Goal: Information Seeking & Learning: Learn about a topic

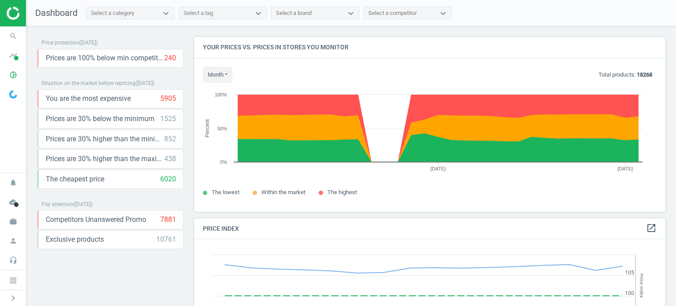
scroll to position [216, 478]
click at [10, 299] on icon "chevron_right" at bounding box center [13, 298] width 11 height 11
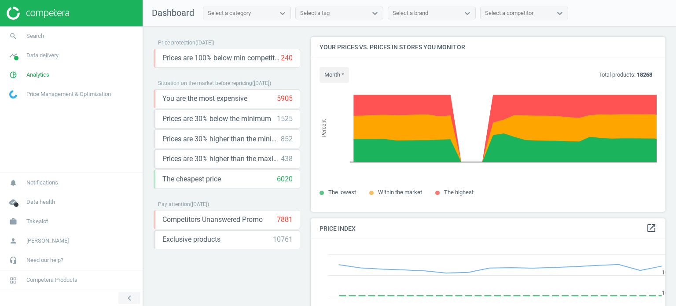
scroll to position [4, 4]
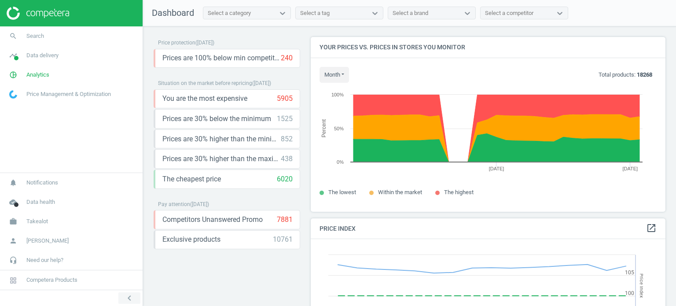
click at [126, 297] on icon "chevron_left" at bounding box center [129, 298] width 11 height 11
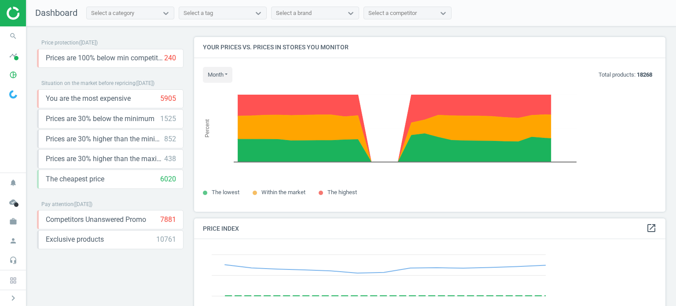
scroll to position [216, 478]
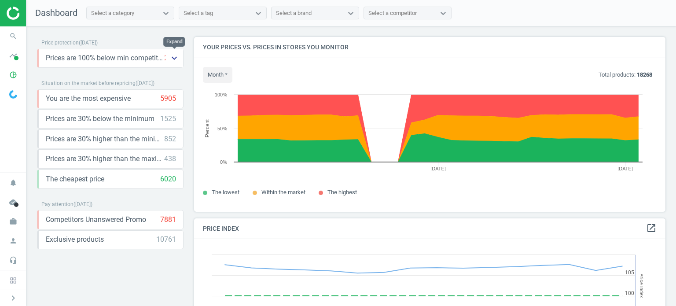
click at [169, 59] on button "keyboard_arrow_down" at bounding box center [175, 58] width 18 height 18
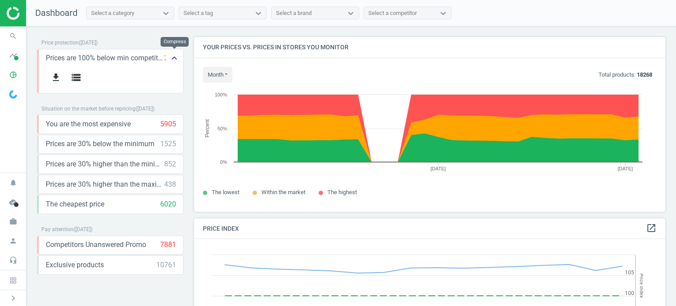
click at [172, 58] on icon "keyboard_arrow_up" at bounding box center [174, 58] width 11 height 11
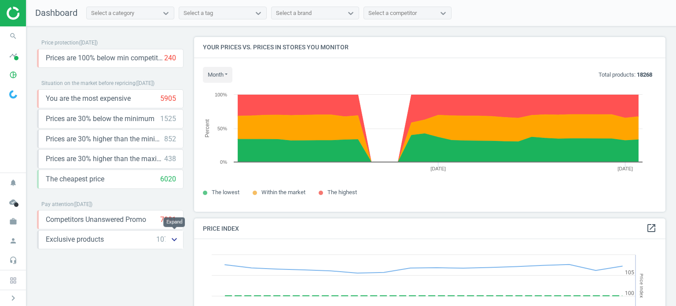
click at [166, 239] on button "keyboard_arrow_down" at bounding box center [175, 240] width 18 height 18
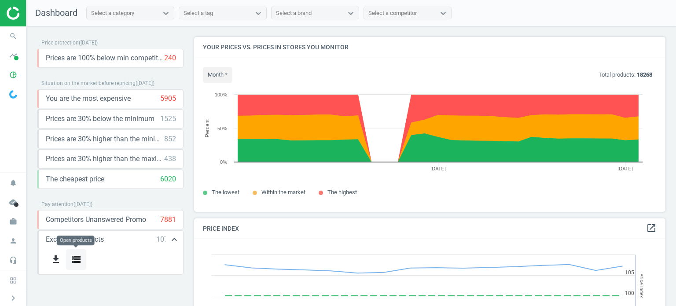
click at [80, 259] on icon "storage" at bounding box center [76, 259] width 11 height 11
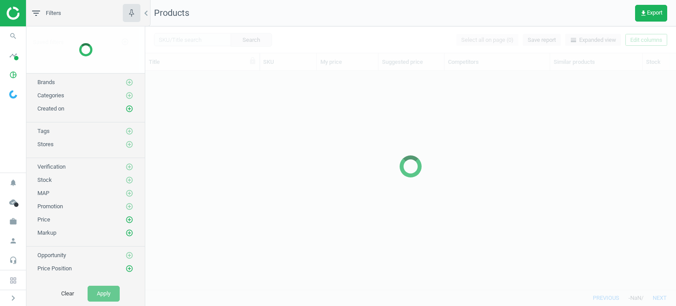
scroll to position [206, 524]
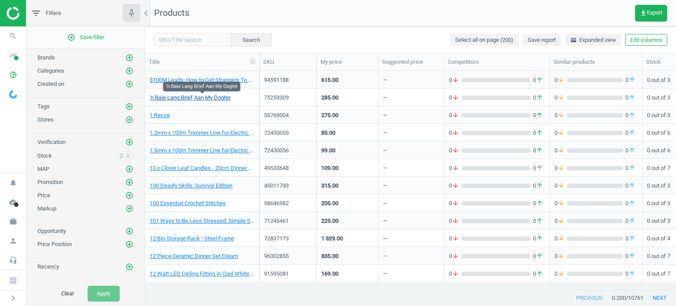
click at [201, 96] on link "'n Baie Lang Brief Aan My Dogter" at bounding box center [190, 98] width 81 height 8
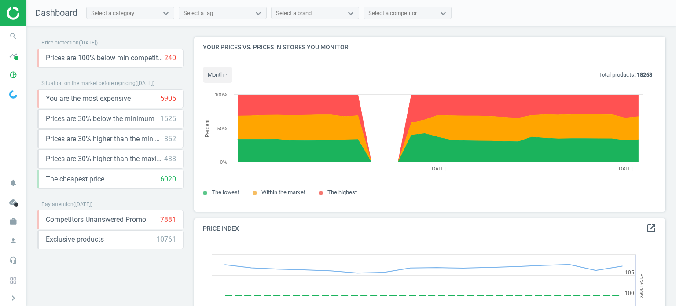
click at [225, 64] on div "month Today Last 30 days Total products: 18268 Created with Highcharts 6.2.0 Pe…" at bounding box center [430, 135] width 472 height 154
click at [224, 73] on button "month" at bounding box center [218, 75] width 30 height 16
click at [224, 103] on button "Last 30 days" at bounding box center [231, 102] width 56 height 11
click at [220, 73] on button "month" at bounding box center [218, 75] width 30 height 16
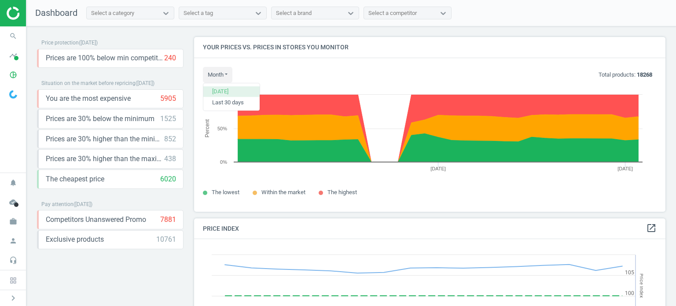
click at [227, 91] on button "[DATE]" at bounding box center [231, 91] width 56 height 11
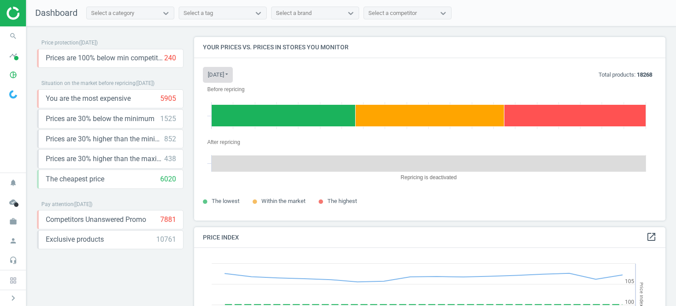
click at [226, 74] on button "today" at bounding box center [218, 75] width 30 height 16
click at [226, 100] on button "Last 30 days" at bounding box center [231, 102] width 56 height 11
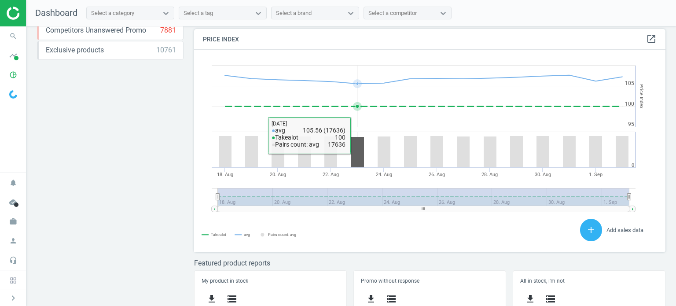
scroll to position [190, 0]
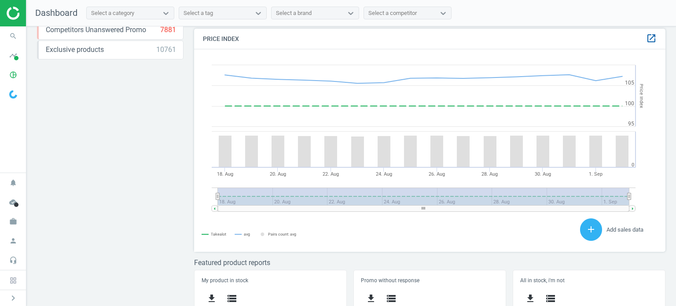
click at [648, 40] on icon "open_in_new" at bounding box center [652, 38] width 11 height 11
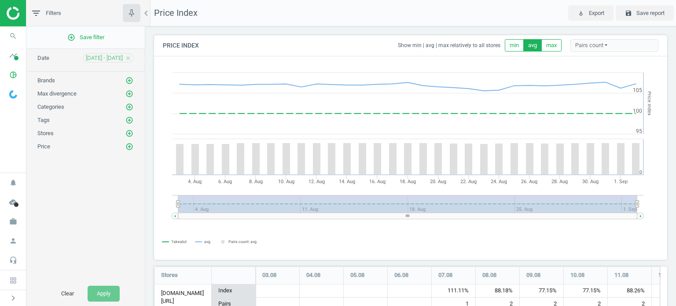
scroll to position [403, 521]
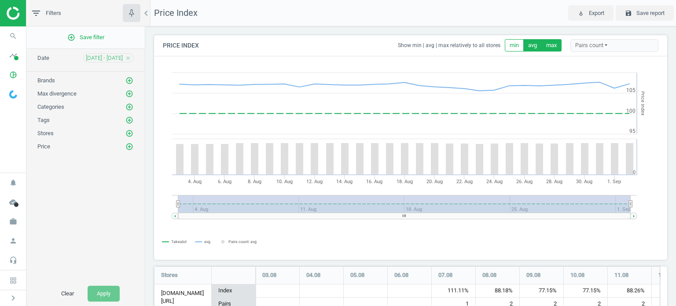
click at [546, 48] on button "max" at bounding box center [552, 45] width 20 height 12
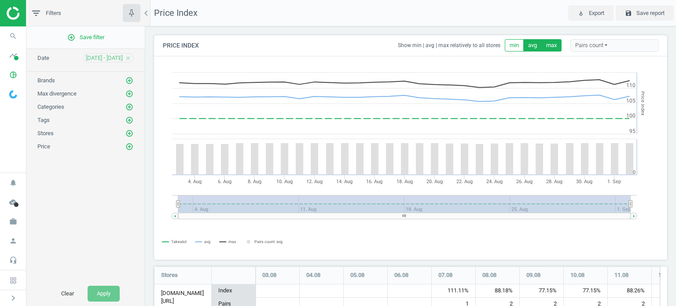
click at [542, 44] on button "max" at bounding box center [552, 45] width 20 height 12
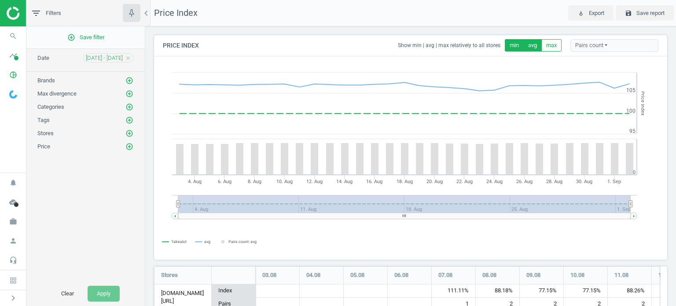
click at [511, 45] on button "min" at bounding box center [514, 45] width 19 height 12
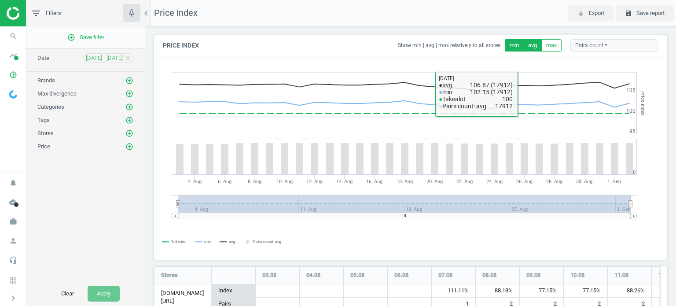
click at [524, 44] on button "avg" at bounding box center [533, 45] width 18 height 12
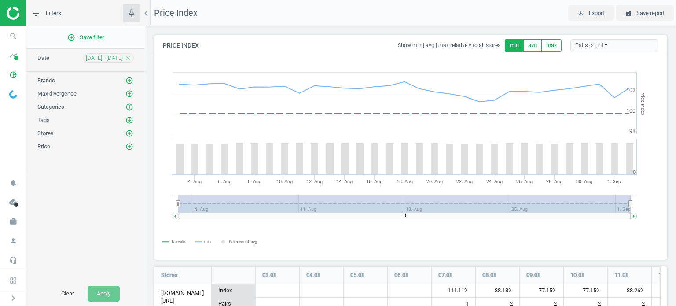
click at [511, 44] on button "min" at bounding box center [514, 45] width 19 height 12
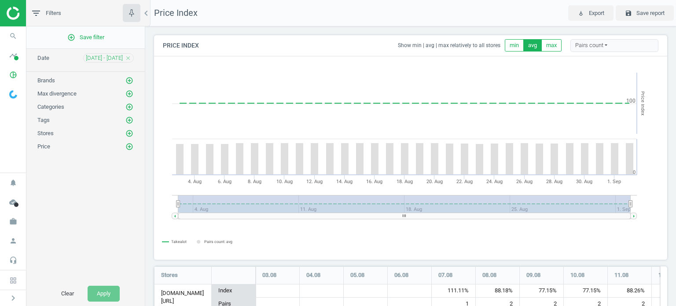
click at [528, 46] on button "avg" at bounding box center [533, 45] width 18 height 12
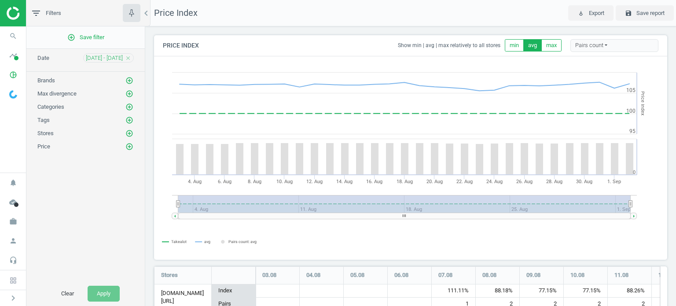
click at [591, 47] on div "Pairs count" at bounding box center [615, 45] width 88 height 13
click at [589, 70] on button "Default data" at bounding box center [599, 73] width 56 height 11
click at [576, 44] on div "Pairs count" at bounding box center [615, 45] width 88 height 13
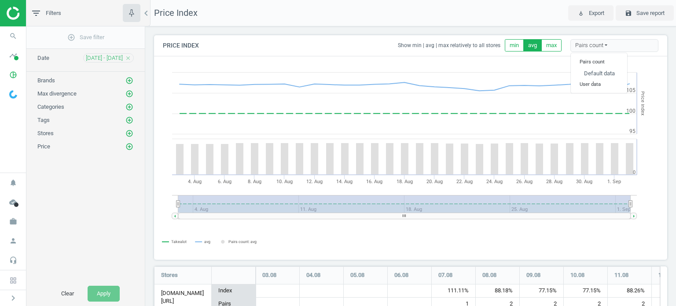
click at [576, 81] on h6 "User data" at bounding box center [599, 84] width 56 height 12
click at [585, 85] on h6 "User data" at bounding box center [599, 84] width 56 height 12
click at [537, 29] on div "Price Index Show min | avg | max relatively to all stores min avg max Pairs cou…" at bounding box center [410, 166] width 531 height 280
click at [587, 47] on div "Pairs count" at bounding box center [615, 45] width 88 height 13
click at [544, 26] on div "Price Index Show min | avg | max relatively to all stores min avg max Pairs cou…" at bounding box center [410, 166] width 531 height 280
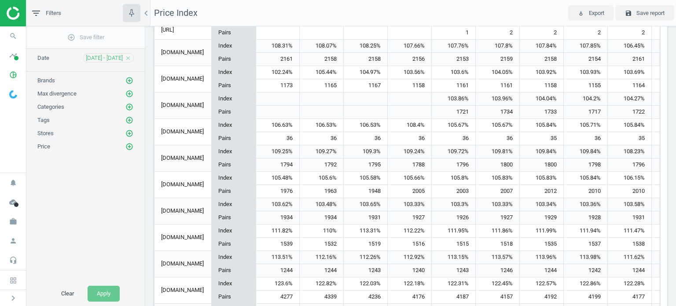
scroll to position [0, 0]
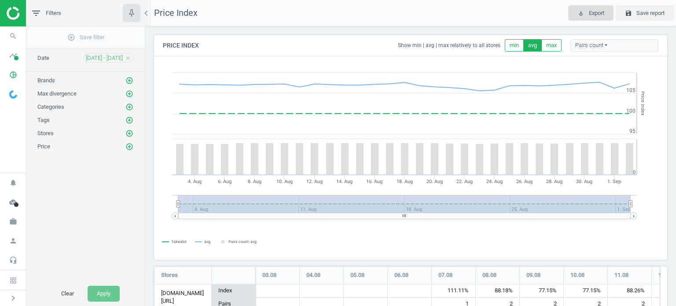
click at [597, 12] on span "Export" at bounding box center [596, 13] width 15 height 8
click at [550, 23] on nav "Price Index play_for_work Export save Save report" at bounding box center [410, 13] width 531 height 26
click at [634, 16] on span "save Save report" at bounding box center [645, 13] width 40 height 8
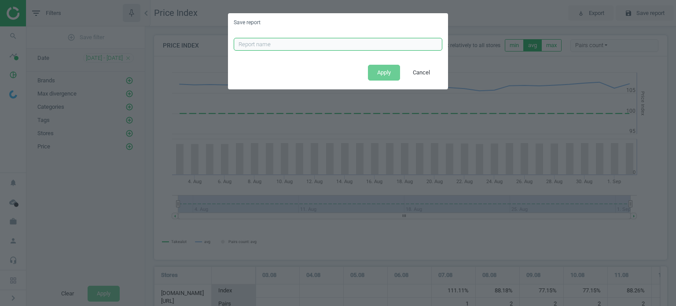
click at [335, 40] on input "text" at bounding box center [338, 44] width 209 height 13
click at [417, 70] on button "Cancel" at bounding box center [422, 73] width 36 height 16
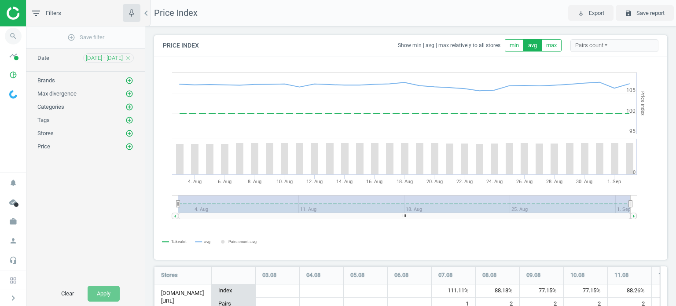
click at [16, 35] on icon "search" at bounding box center [13, 36] width 17 height 17
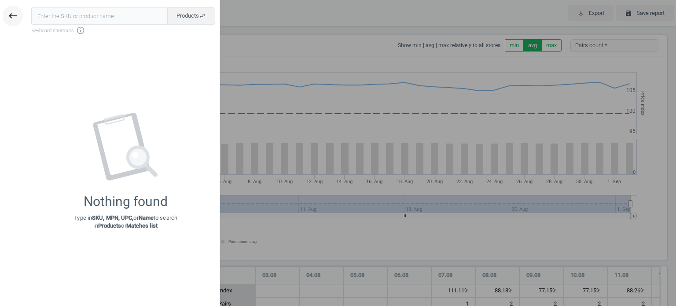
click at [18, 11] on icon "keyboard_backspace" at bounding box center [12, 16] width 11 height 11
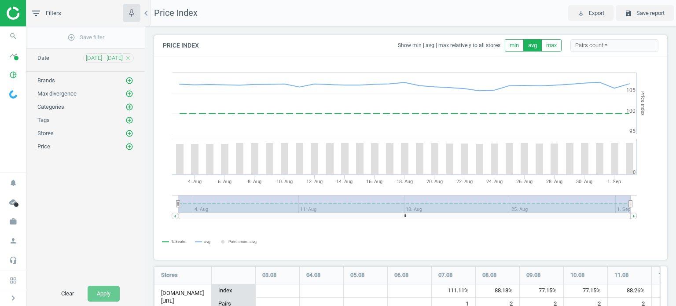
click at [15, 10] on img at bounding box center [38, 13] width 63 height 13
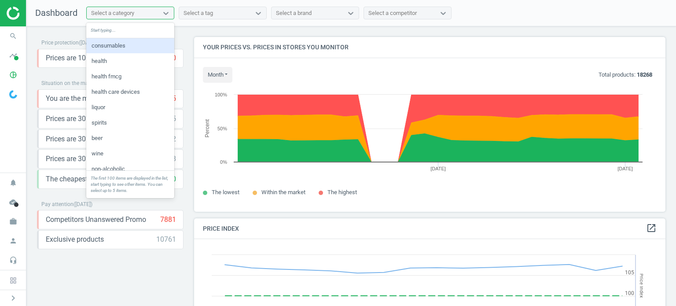
click at [144, 9] on div "Select a category" at bounding box center [122, 12] width 71 height 11
click at [134, 59] on div "health" at bounding box center [130, 61] width 88 height 15
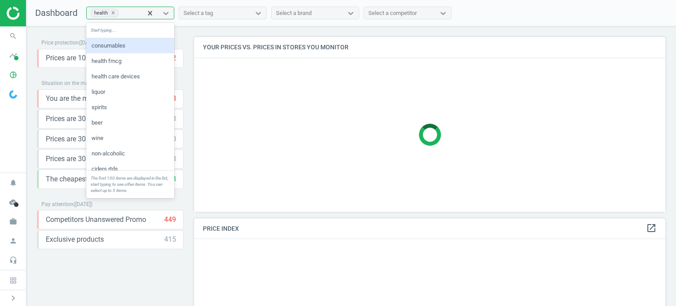
click at [133, 14] on div "health" at bounding box center [114, 12] width 55 height 11
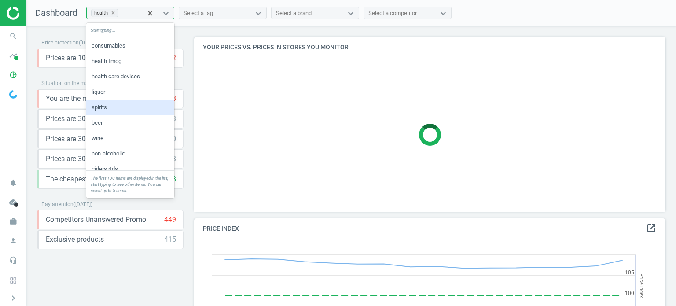
click at [116, 106] on div "spirits" at bounding box center [130, 107] width 88 height 15
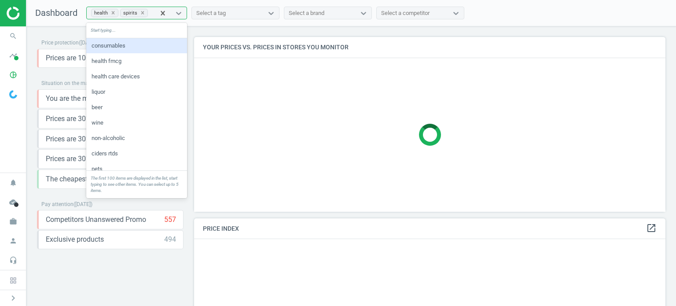
click at [150, 15] on div "health spirits" at bounding box center [121, 12] width 68 height 11
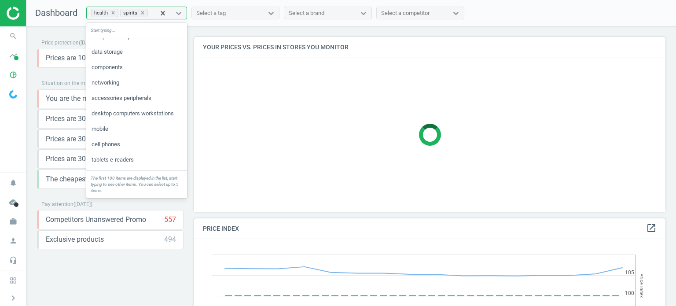
scroll to position [472, 0]
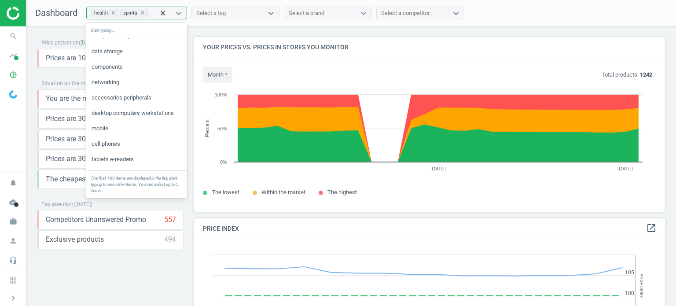
click at [123, 125] on div "mobile" at bounding box center [136, 128] width 101 height 15
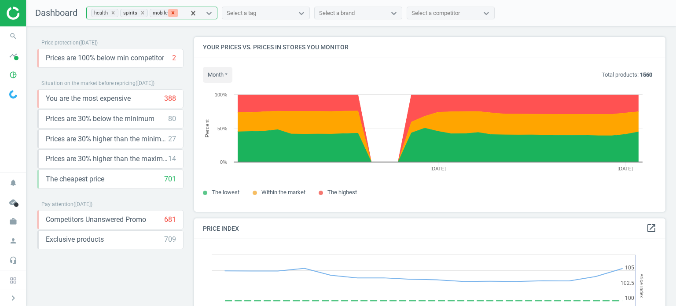
click at [171, 11] on icon at bounding box center [173, 13] width 6 height 6
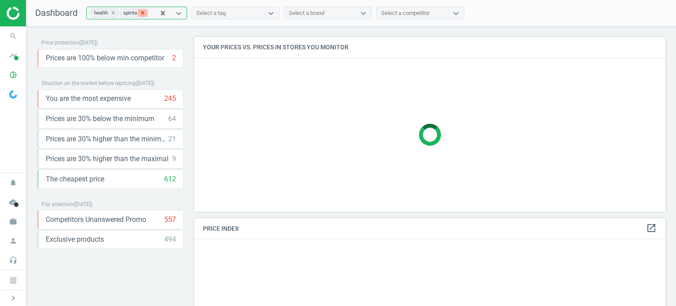
click at [141, 13] on icon at bounding box center [142, 12] width 3 height 3
click at [114, 13] on icon at bounding box center [113, 13] width 6 height 6
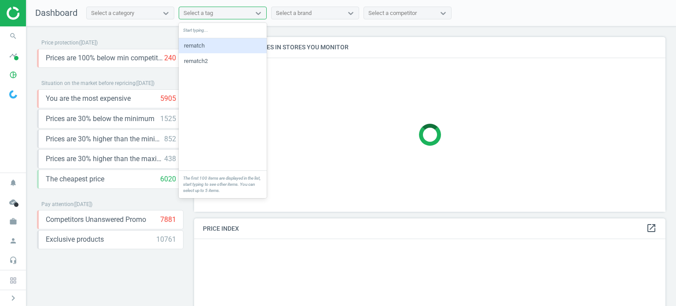
click at [199, 12] on div "Select a tag" at bounding box center [199, 13] width 30 height 8
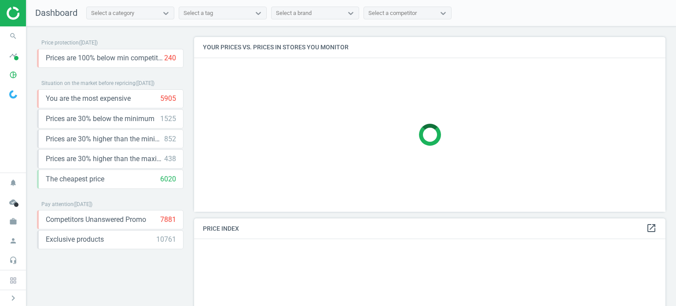
click at [296, 31] on div "Price protection ( [DATE] ) Prices are 100% below min competitor 240 keyboard_a…" at bounding box center [351, 168] width 650 height 284
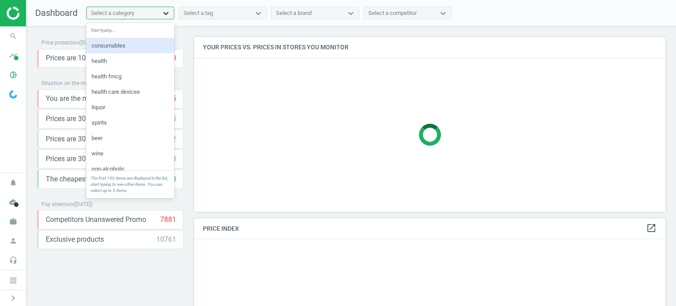
click at [166, 13] on icon at bounding box center [166, 13] width 9 height 9
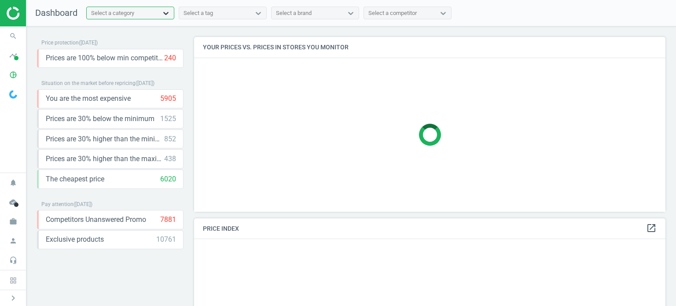
click at [166, 13] on icon at bounding box center [166, 13] width 9 height 9
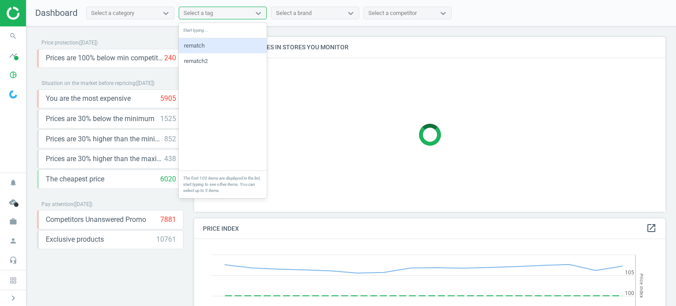
click at [218, 15] on div "Select a tag" at bounding box center [214, 12] width 71 height 11
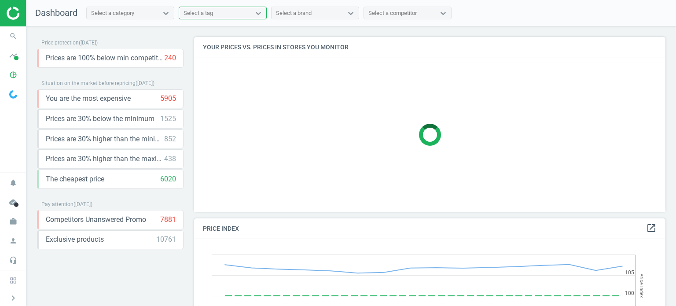
click at [218, 15] on div "Select a tag" at bounding box center [214, 12] width 71 height 11
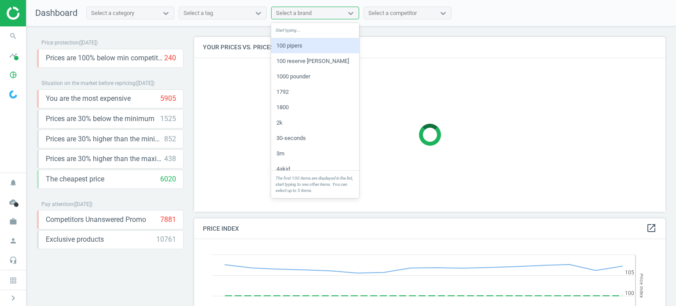
click at [287, 13] on div "Select a brand" at bounding box center [294, 13] width 36 height 8
click at [291, 46] on div "100 pipers" at bounding box center [315, 45] width 88 height 15
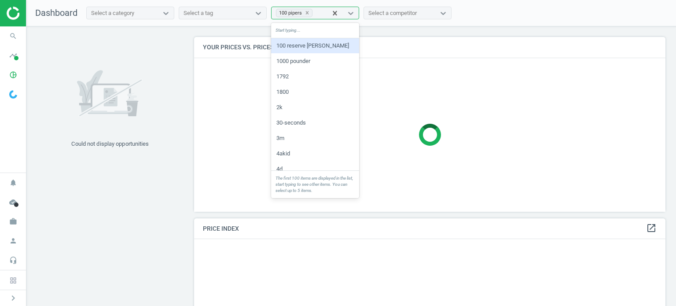
click at [322, 15] on div "100 pipers" at bounding box center [299, 12] width 55 height 11
click at [306, 65] on div "1000 pounder" at bounding box center [315, 61] width 88 height 15
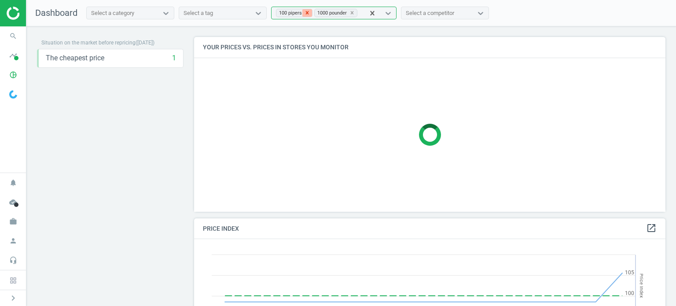
click at [310, 13] on div at bounding box center [308, 12] width 10 height 7
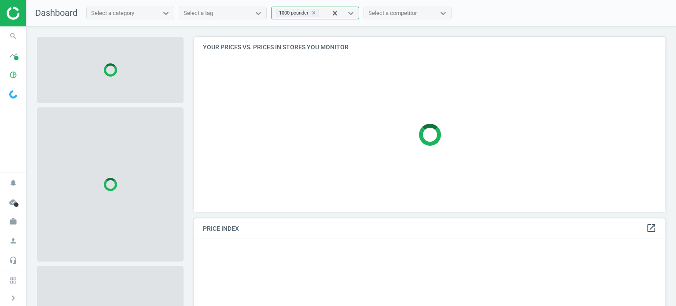
click at [310, 13] on div at bounding box center [314, 12] width 10 height 7
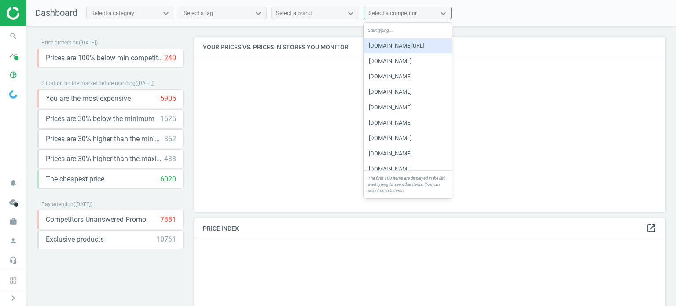
click at [388, 14] on div "Select a competitor" at bounding box center [393, 13] width 48 height 8
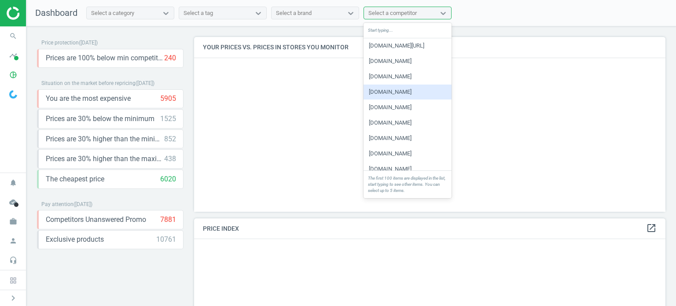
scroll to position [68, 0]
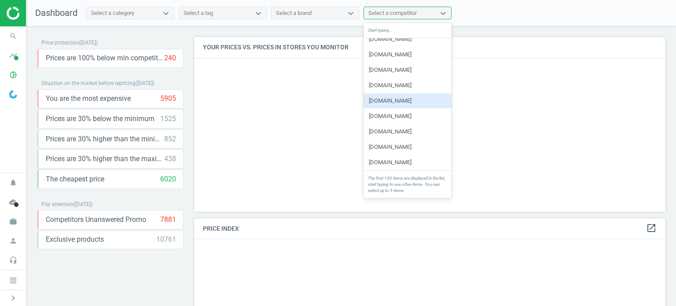
click at [392, 100] on div "[DOMAIN_NAME]" at bounding box center [408, 100] width 88 height 15
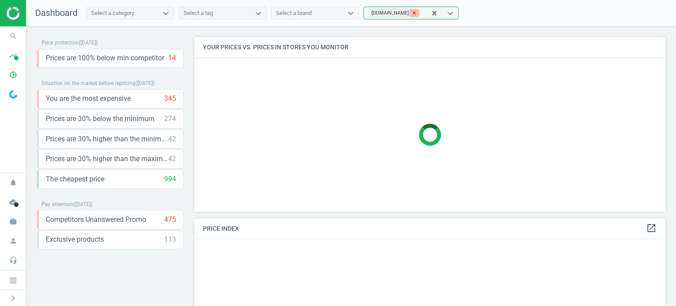
click at [413, 14] on icon at bounding box center [414, 12] width 3 height 3
click at [333, 32] on div "Price protection ( [DATE] ) Prices are 100% below min competitor 240 keyboard_a…" at bounding box center [351, 168] width 650 height 284
click at [13, 293] on icon "chevron_right" at bounding box center [13, 298] width 11 height 11
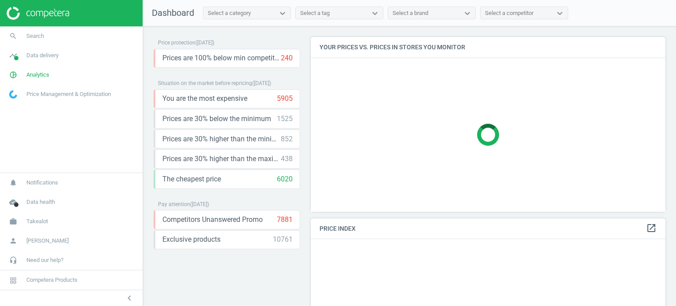
scroll to position [216, 362]
click at [41, 77] on span "Analytics" at bounding box center [37, 75] width 23 height 8
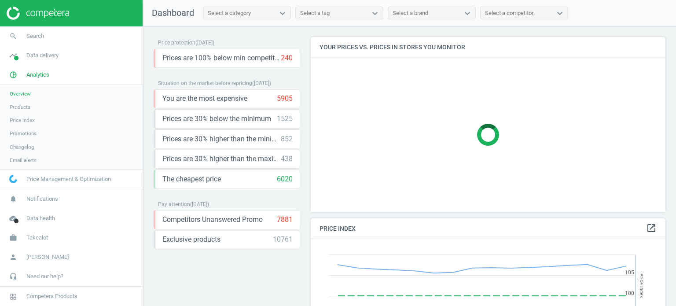
click at [22, 107] on span "Products" at bounding box center [20, 106] width 21 height 7
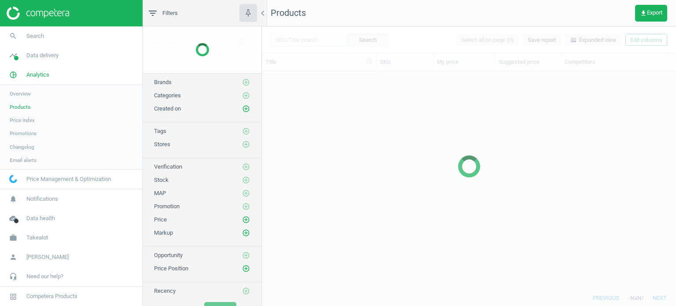
scroll to position [206, 408]
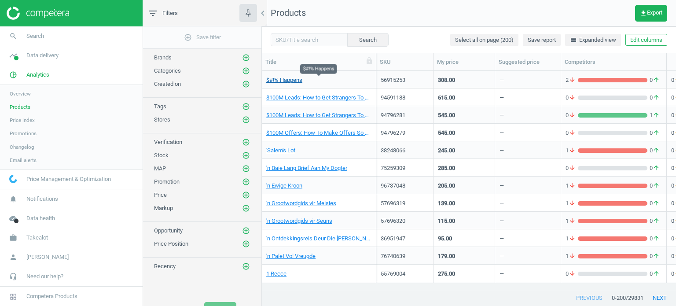
click at [292, 82] on link "$#!% Happens" at bounding box center [284, 80] width 36 height 8
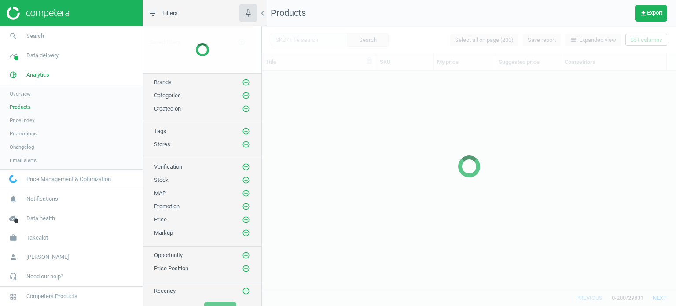
scroll to position [206, 408]
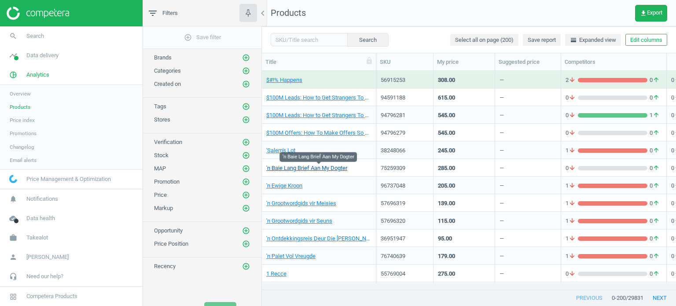
click at [328, 170] on link "'n Baie Lang Brief Aan My Dogter" at bounding box center [306, 168] width 81 height 8
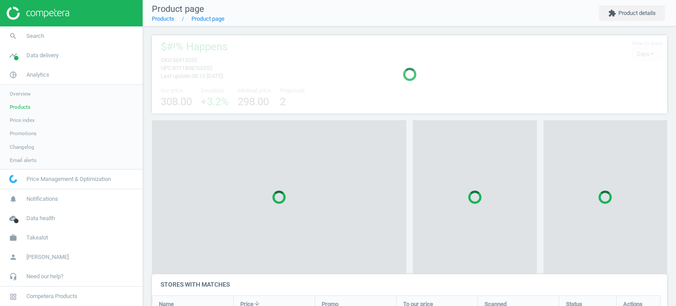
scroll to position [4, 4]
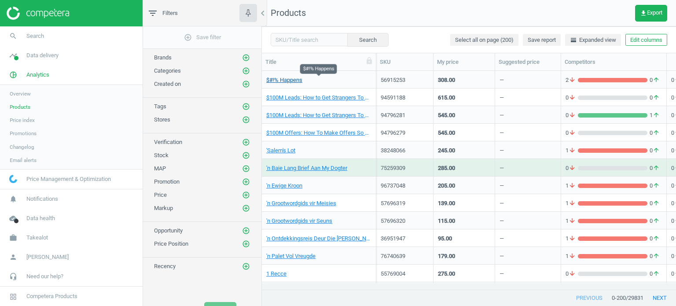
click at [291, 81] on link "$#!% Happens" at bounding box center [284, 80] width 36 height 8
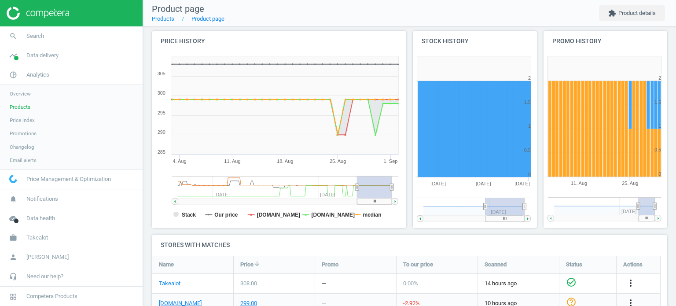
drag, startPoint x: 504, startPoint y: 207, endPoint x: 534, endPoint y: 207, distance: 29.9
click at [534, 207] on div "Stock history Created with Highstock 6.2.0 0 0.5 1 1.5 2 2.5 Sep '[DATE] Aug '[…" at bounding box center [475, 133] width 131 height 204
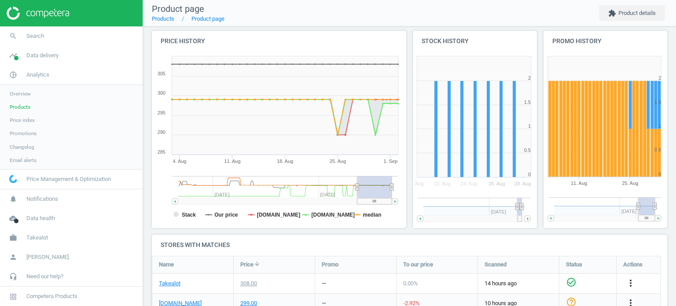
drag, startPoint x: 514, startPoint y: 206, endPoint x: 496, endPoint y: 206, distance: 18.1
click at [496, 206] on rect at bounding box center [471, 207] width 94 height 18
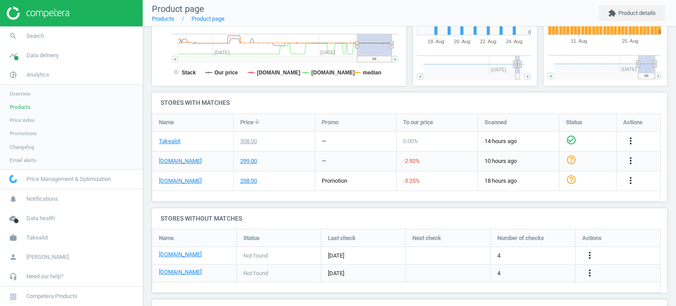
scroll to position [232, 0]
click at [632, 139] on icon "more_vert" at bounding box center [631, 140] width 11 height 11
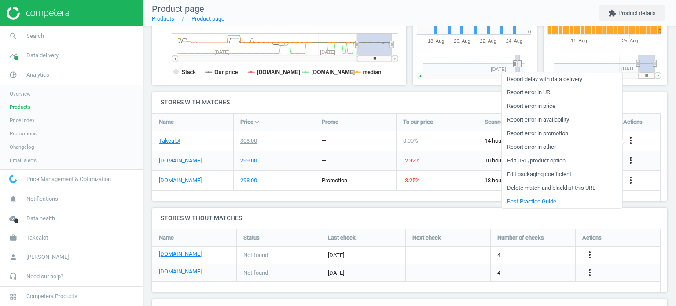
click at [476, 210] on h4 "Stores without matches" at bounding box center [410, 218] width 516 height 21
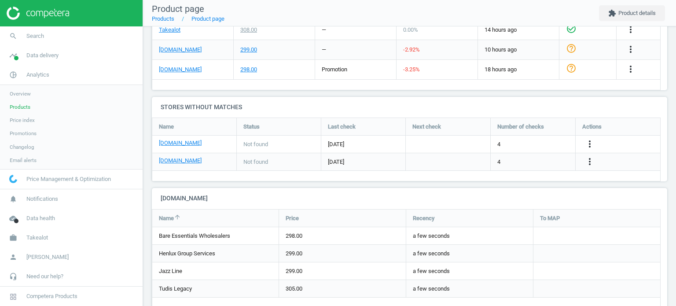
scroll to position [344, 0]
click at [590, 145] on icon "more_vert" at bounding box center [590, 143] width 11 height 11
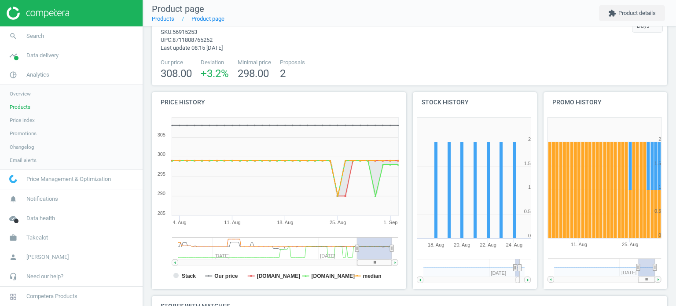
scroll to position [0, 0]
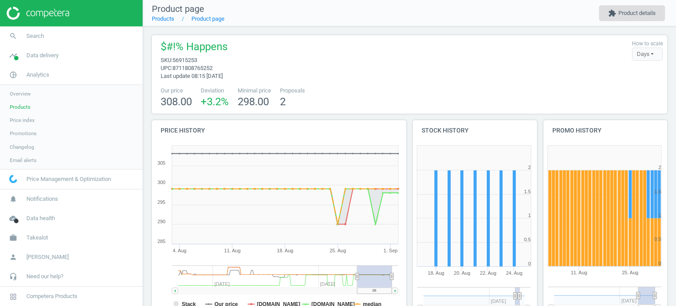
click at [624, 11] on button "extension Product details" at bounding box center [632, 13] width 66 height 16
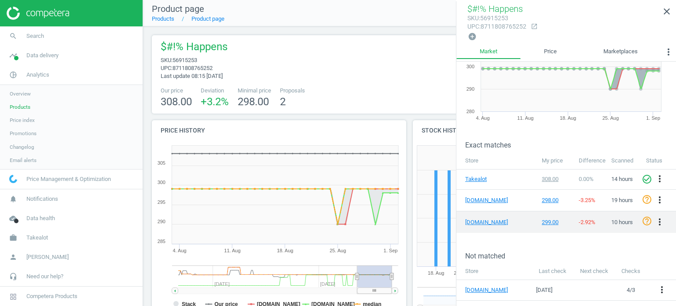
scroll to position [66, 0]
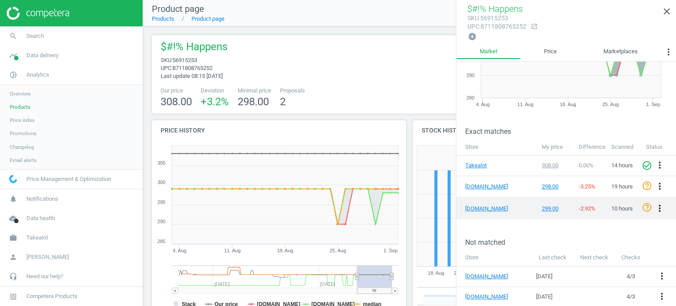
click at [658, 206] on icon "more_vert" at bounding box center [660, 208] width 11 height 11
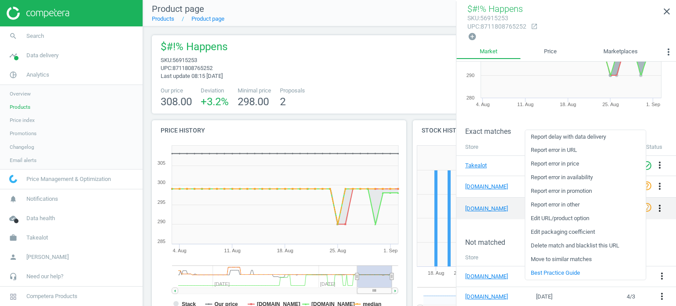
click at [658, 206] on icon "more_vert" at bounding box center [660, 208] width 11 height 11
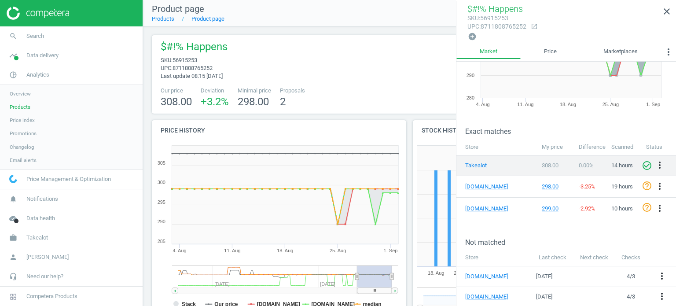
scroll to position [0, 0]
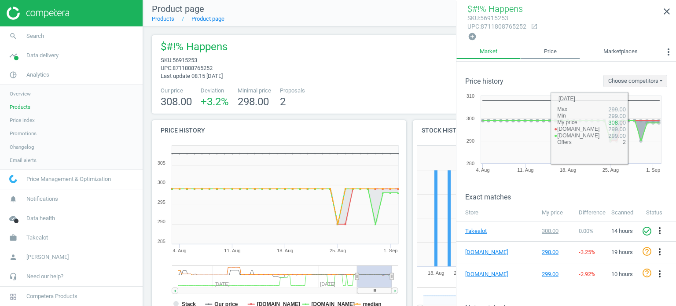
click at [551, 51] on link "Price" at bounding box center [550, 51] width 59 height 15
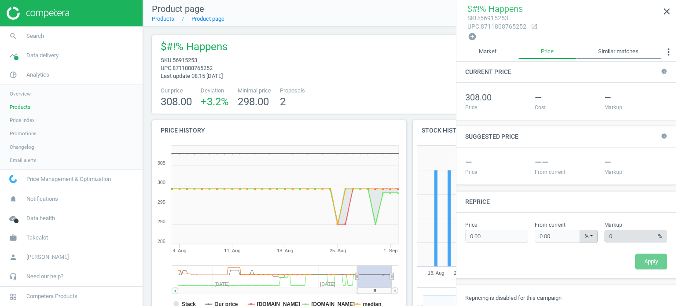
click at [616, 50] on link "Similar matches" at bounding box center [618, 51] width 85 height 15
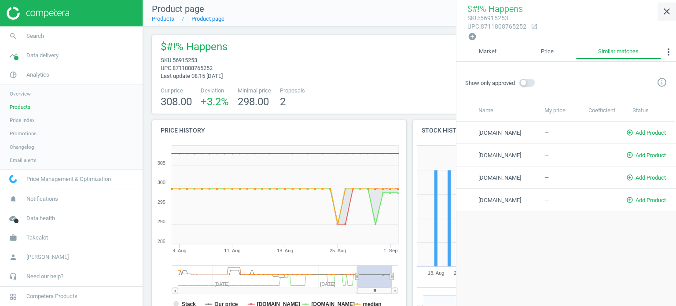
click at [668, 7] on icon "close" at bounding box center [667, 11] width 11 height 11
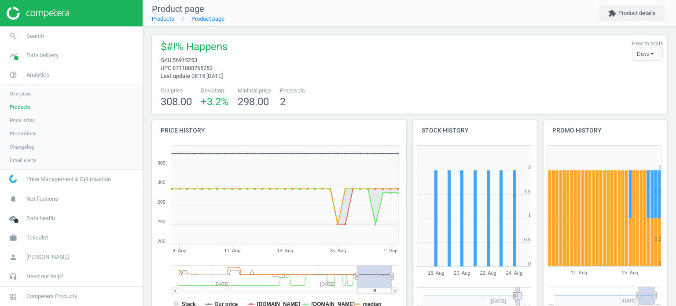
click at [18, 105] on span "Products" at bounding box center [20, 106] width 21 height 7
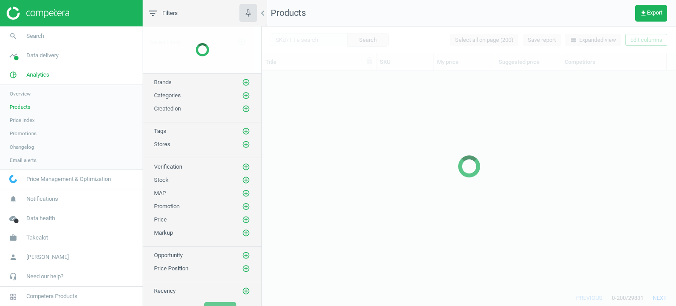
scroll to position [206, 408]
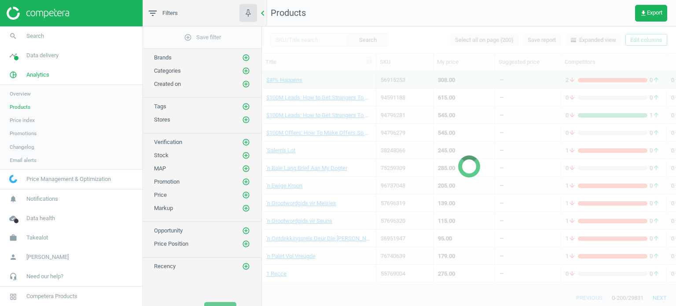
click at [262, 10] on icon "chevron_left" at bounding box center [263, 13] width 11 height 11
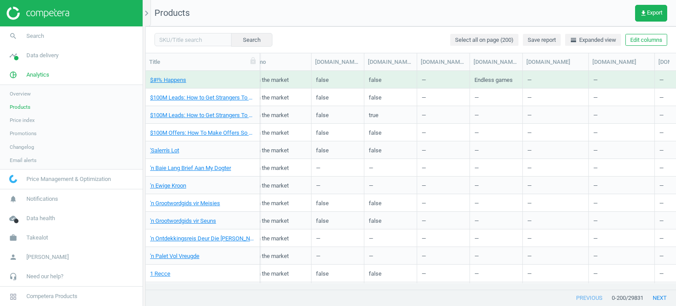
scroll to position [0, 451]
drag, startPoint x: 364, startPoint y: 59, endPoint x: 416, endPoint y: 66, distance: 52.4
click at [416, 66] on div at bounding box center [415, 61] width 9 height 17
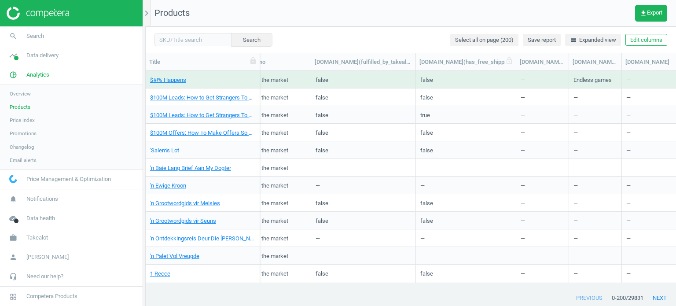
drag, startPoint x: 469, startPoint y: 61, endPoint x: 518, endPoint y: 68, distance: 49.8
click at [518, 68] on div at bounding box center [516, 61] width 9 height 17
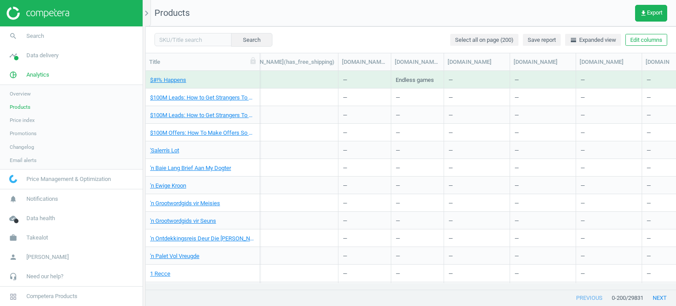
scroll to position [0, 632]
drag, startPoint x: 442, startPoint y: 61, endPoint x: 484, endPoint y: 63, distance: 41.4
click at [484, 63] on div at bounding box center [483, 61] width 9 height 17
click at [599, 38] on span "horizontal_split Expanded view" at bounding box center [593, 40] width 46 height 8
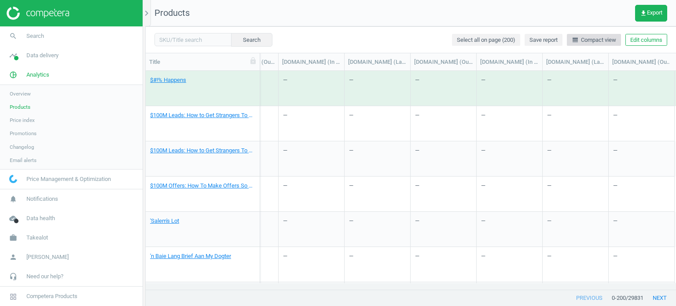
click at [599, 38] on span "line_weight Compact view" at bounding box center [594, 40] width 44 height 8
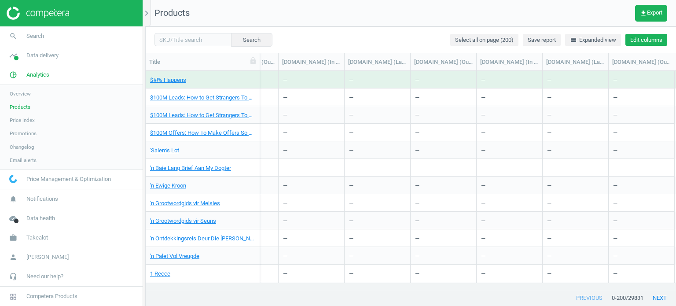
click at [650, 40] on button "Edit columns" at bounding box center [647, 40] width 42 height 12
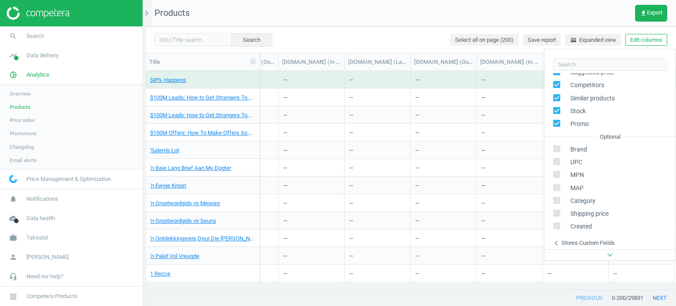
scroll to position [0, 0]
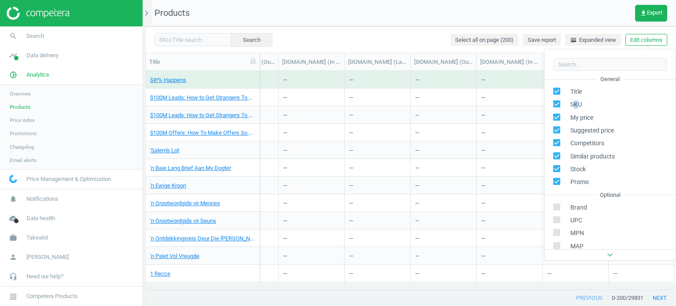
drag, startPoint x: 574, startPoint y: 104, endPoint x: 577, endPoint y: 99, distance: 6.5
click at [577, 99] on div "SKU" at bounding box center [610, 104] width 131 height 13
click at [580, 103] on span "SKU" at bounding box center [574, 104] width 16 height 8
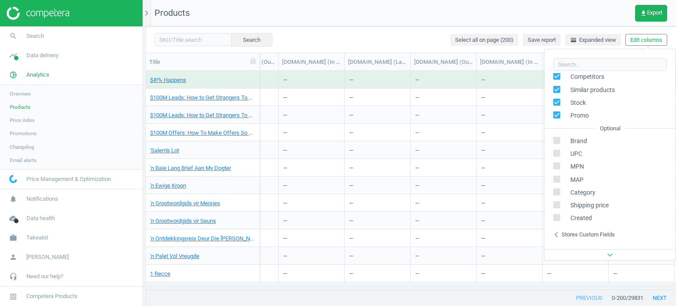
scroll to position [119, 0]
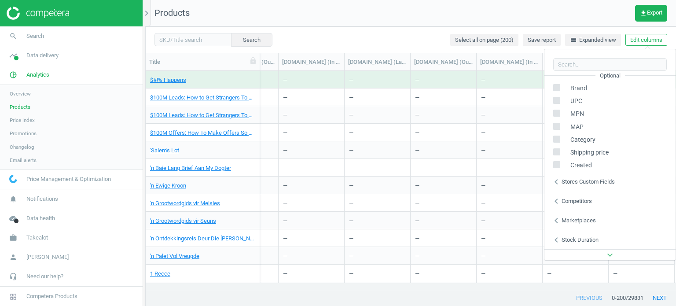
click at [581, 178] on div "Stores custom fields" at bounding box center [588, 182] width 53 height 8
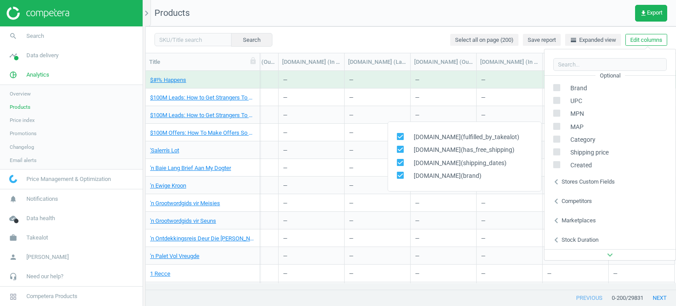
click at [596, 182] on div "Stores custom fields" at bounding box center [588, 182] width 53 height 8
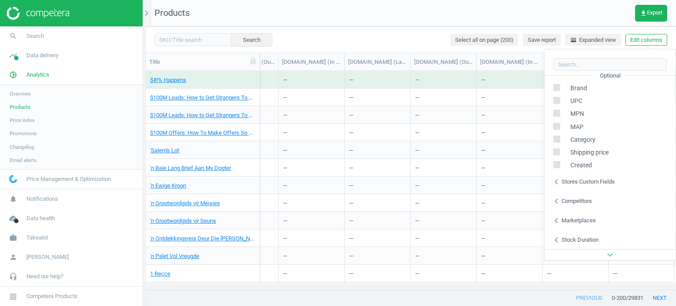
click at [578, 197] on div "Competitors" at bounding box center [577, 201] width 30 height 8
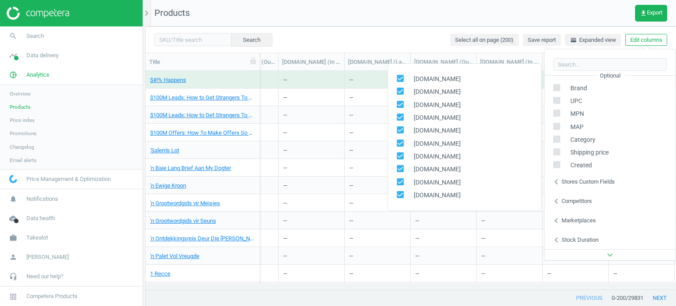
click at [578, 197] on div "Competitors" at bounding box center [577, 201] width 30 height 8
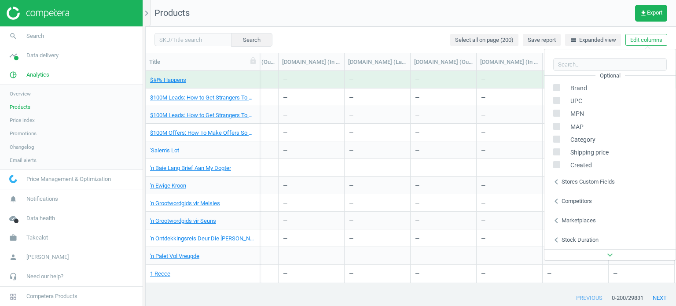
click at [576, 218] on div "Marketplaces" at bounding box center [579, 221] width 34 height 8
click at [582, 205] on div "chevron_left Competitors" at bounding box center [610, 201] width 131 height 19
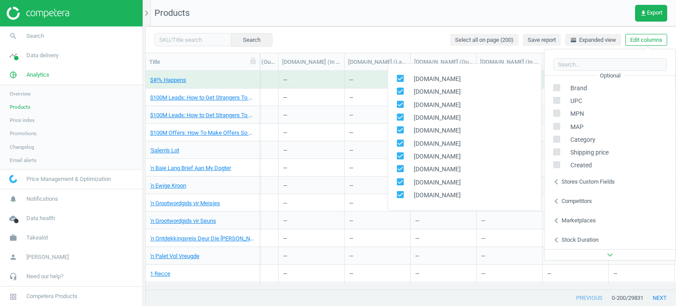
click at [581, 219] on div "Marketplaces" at bounding box center [579, 221] width 34 height 8
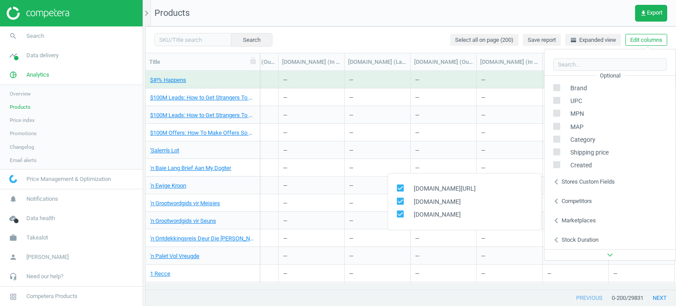
click at [579, 236] on div "Stock duration" at bounding box center [580, 240] width 37 height 8
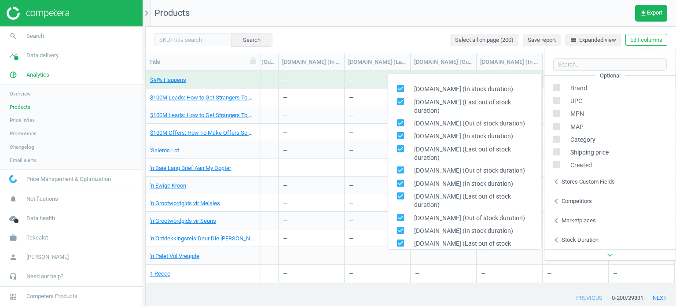
click at [600, 22] on nav "Products get_app Export" at bounding box center [411, 13] width 531 height 26
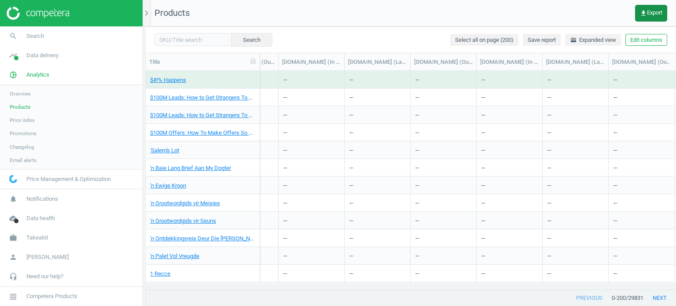
click at [643, 12] on icon "get_app" at bounding box center [643, 13] width 7 height 7
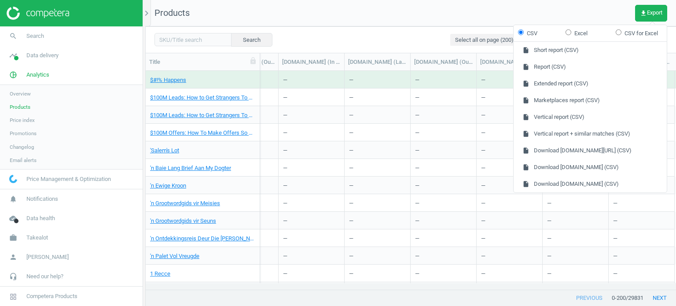
click at [577, 33] on label "Excel" at bounding box center [577, 33] width 22 height 8
click at [572, 33] on input "Excel" at bounding box center [569, 32] width 6 height 6
radio input "true"
click at [495, 11] on nav "Products get_app Export" at bounding box center [411, 13] width 531 height 26
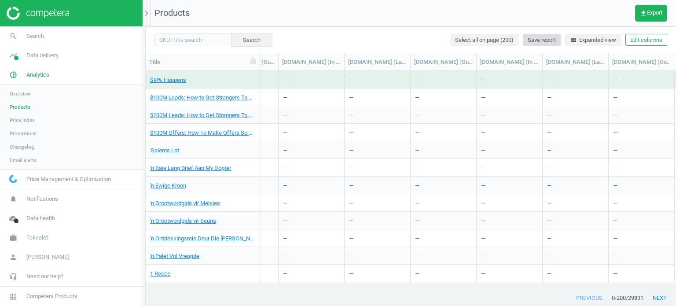
click at [550, 41] on span "Save report" at bounding box center [542, 40] width 28 height 8
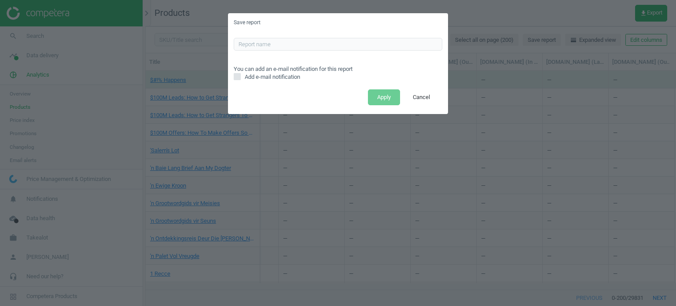
click at [302, 80] on span "Add e-mail notification" at bounding box center [272, 77] width 59 height 8
click at [240, 80] on input "Add e-mail notification" at bounding box center [238, 77] width 6 height 6
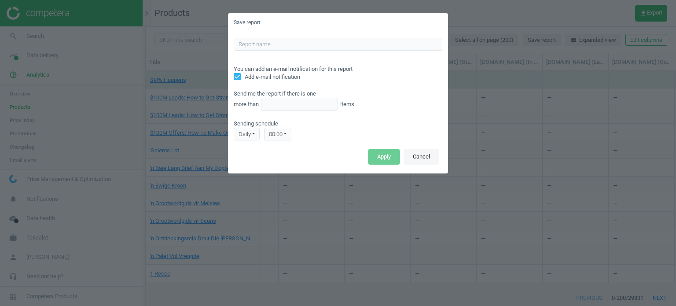
click at [418, 156] on button "Cancel" at bounding box center [422, 157] width 36 height 16
checkbox input "false"
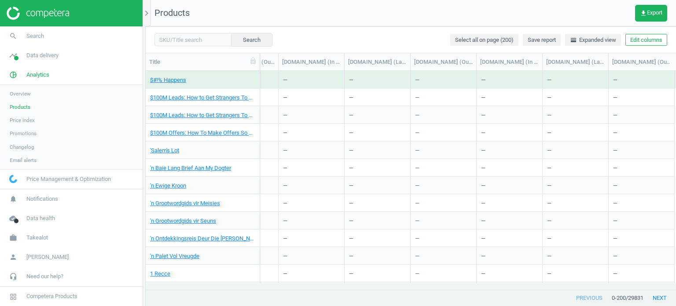
click at [152, 19] on nav "Products get_app Export" at bounding box center [411, 13] width 531 height 26
click at [145, 16] on icon "chevron_right" at bounding box center [146, 13] width 11 height 11
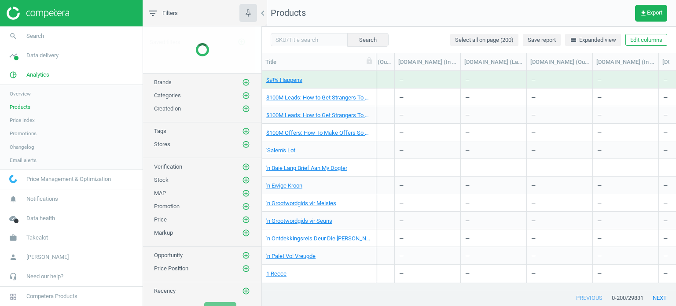
scroll to position [206, 408]
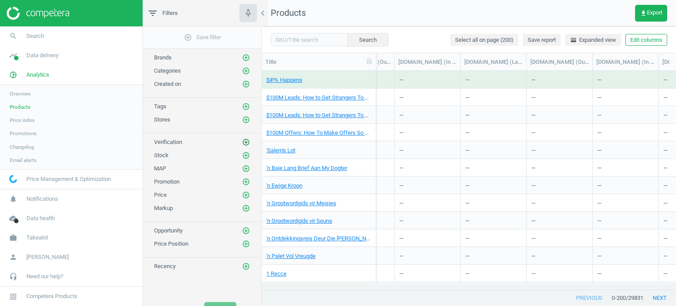
click at [248, 138] on icon "add_circle_outline" at bounding box center [246, 142] width 8 height 8
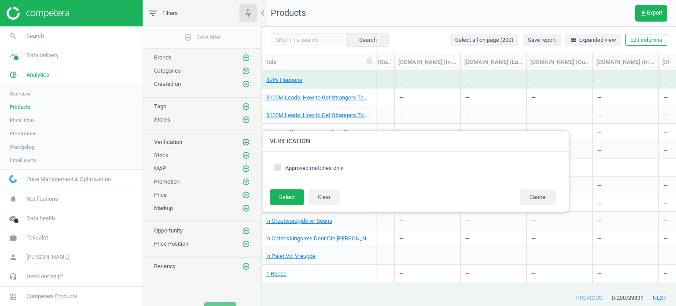
click at [248, 138] on icon "add_circle_outline" at bounding box center [246, 142] width 8 height 8
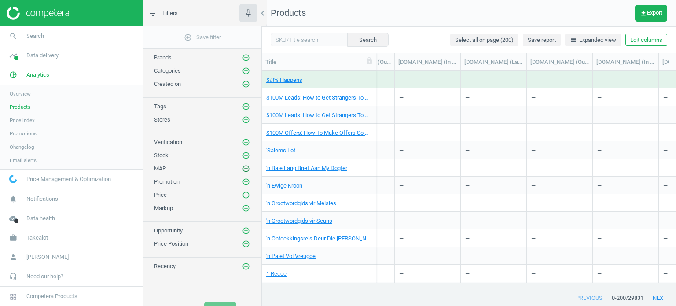
click at [248, 167] on icon "add_circle_outline" at bounding box center [246, 169] width 8 height 8
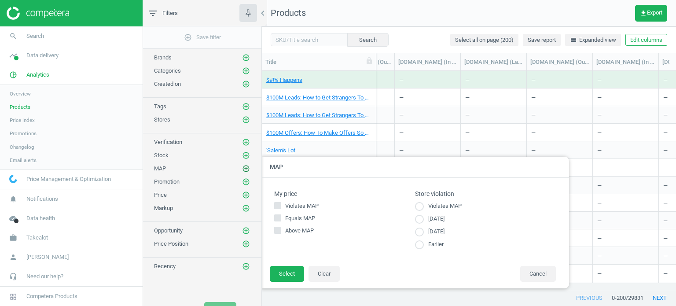
click at [248, 167] on icon "add_circle_outline" at bounding box center [246, 169] width 8 height 8
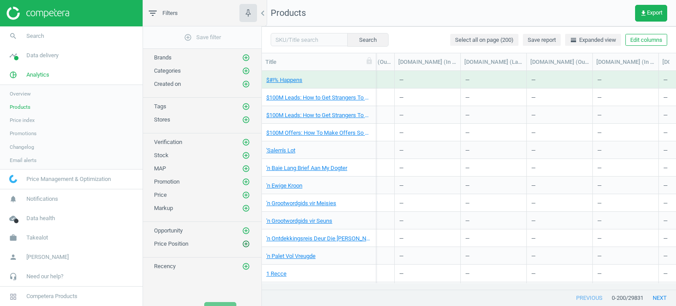
click at [247, 240] on icon "add_circle_outline" at bounding box center [246, 244] width 8 height 8
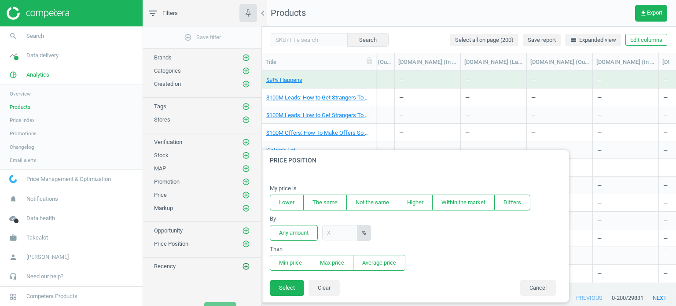
click at [246, 262] on icon "add_circle_outline" at bounding box center [246, 266] width 8 height 8
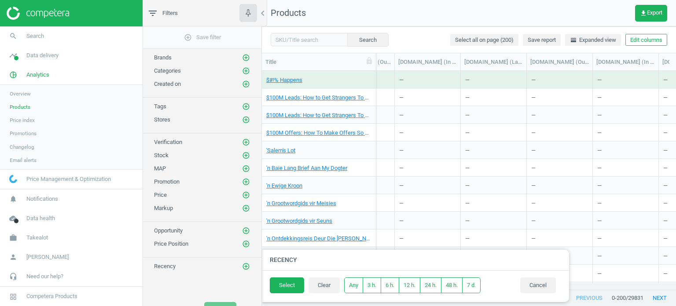
click at [21, 125] on link "Price index" at bounding box center [71, 120] width 143 height 13
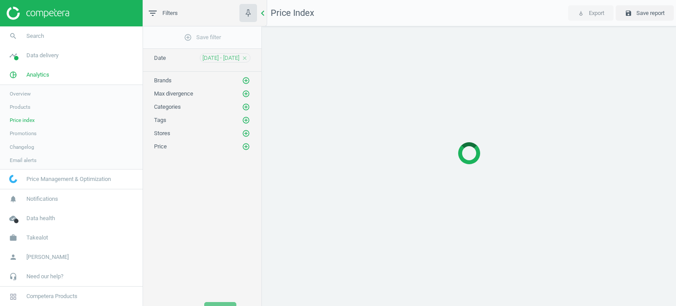
click at [263, 17] on icon "chevron_left" at bounding box center [263, 13] width 11 height 11
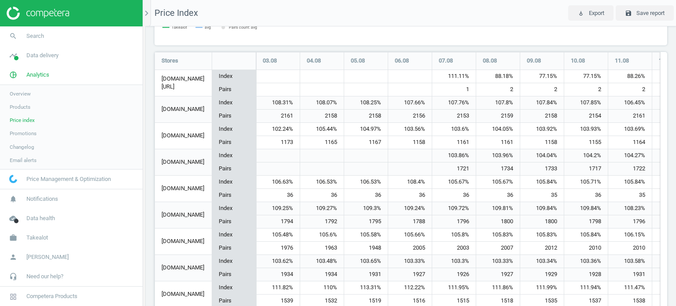
scroll to position [365, 0]
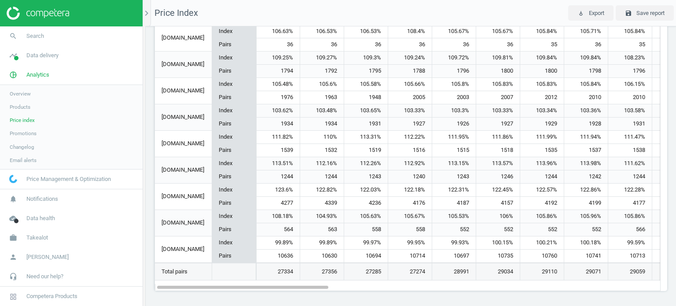
click at [30, 133] on span "Promotions" at bounding box center [23, 133] width 27 height 7
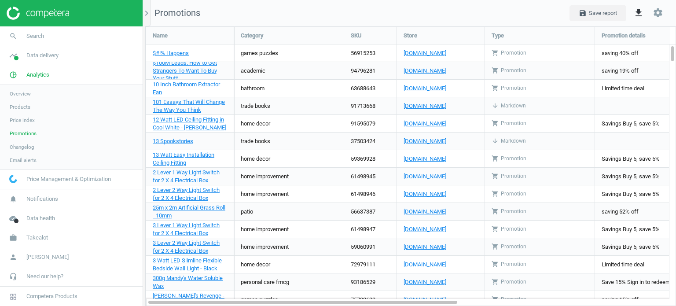
scroll to position [293, 544]
click at [148, 33] on div "Name" at bounding box center [190, 35] width 88 height 17
click at [147, 22] on div "chevron_right" at bounding box center [148, 13] width 6 height 26
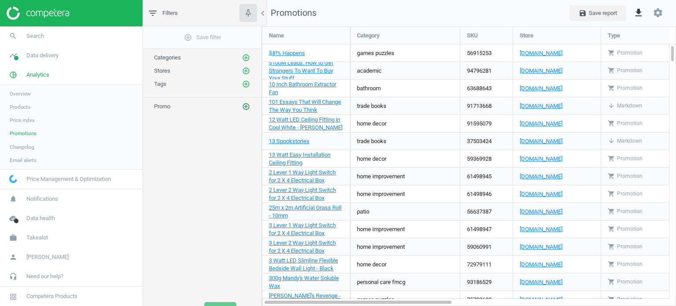
click at [243, 105] on icon "add_circle_outline" at bounding box center [246, 107] width 8 height 8
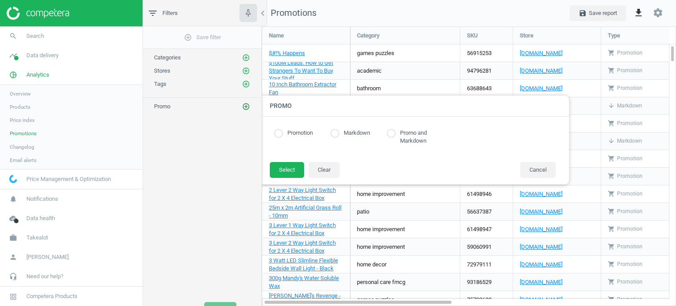
click at [248, 105] on icon "add_circle_outline" at bounding box center [246, 107] width 8 height 8
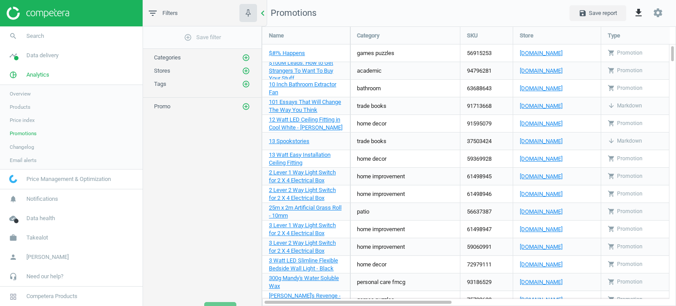
click at [266, 13] on icon "chevron_left" at bounding box center [263, 13] width 11 height 11
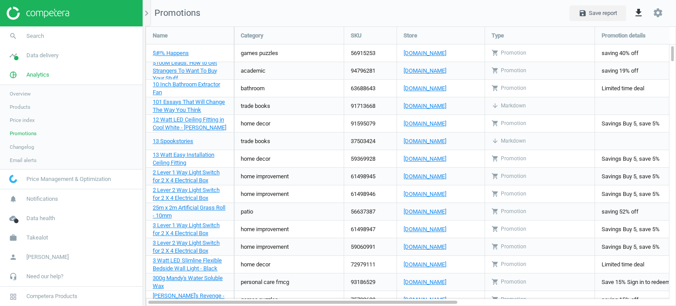
scroll to position [293, 544]
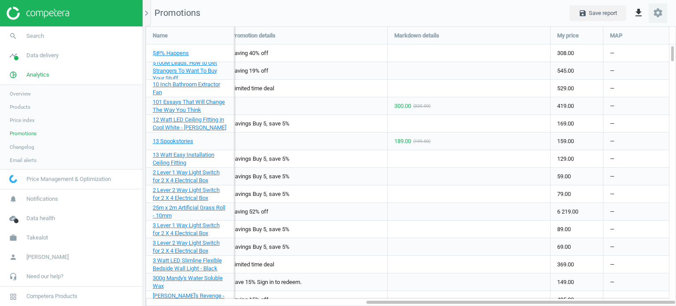
click at [658, 14] on icon "settings" at bounding box center [658, 12] width 11 height 11
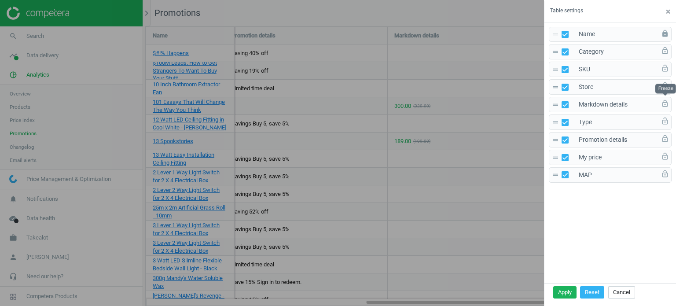
click at [666, 100] on icon "lock_open" at bounding box center [665, 104] width 8 height 8
click at [666, 100] on icon "lock" at bounding box center [665, 104] width 8 height 8
click at [666, 100] on icon "lock_open" at bounding box center [665, 104] width 8 height 8
click at [667, 100] on icon "lock" at bounding box center [665, 104] width 8 height 8
click at [668, 15] on span "×" at bounding box center [668, 12] width 4 height 10
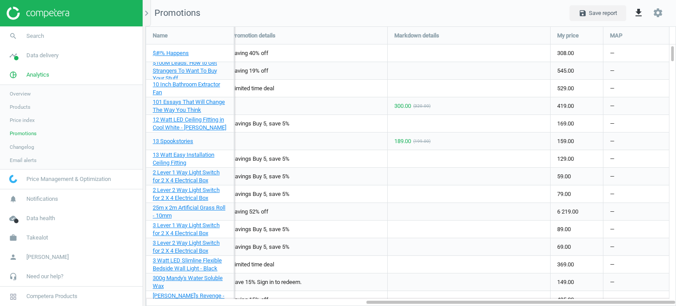
click at [26, 146] on span "Changelog" at bounding box center [22, 147] width 25 height 7
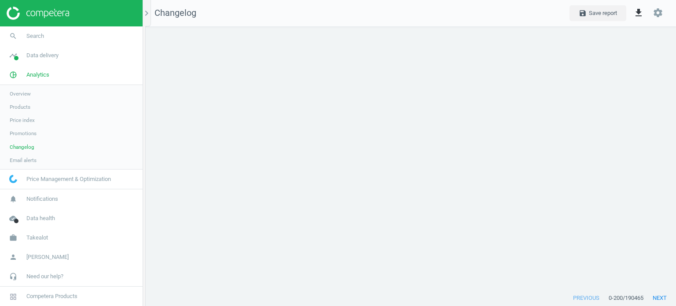
scroll to position [278, 544]
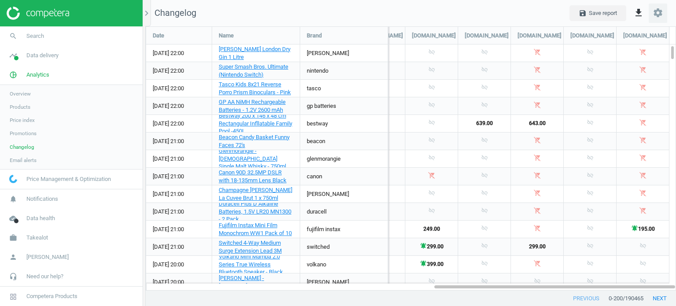
click at [659, 15] on icon "settings" at bounding box center [658, 12] width 11 height 11
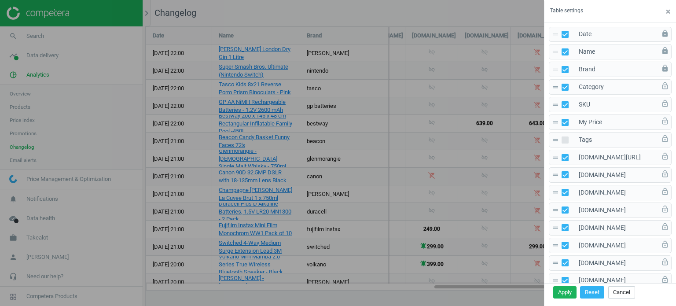
click at [482, 14] on div at bounding box center [338, 153] width 676 height 306
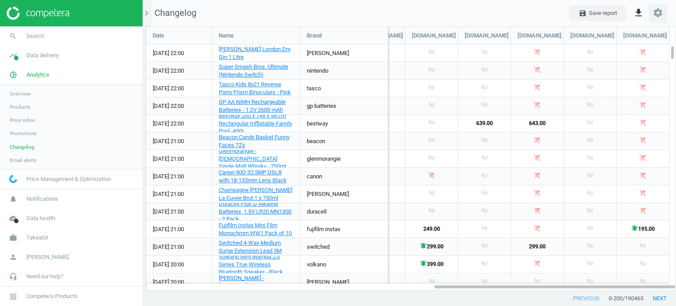
click at [656, 11] on icon "settings" at bounding box center [658, 12] width 11 height 11
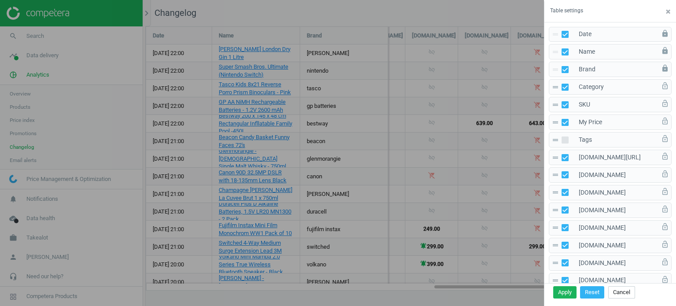
click at [567, 137] on icon at bounding box center [565, 140] width 7 height 7
click at [567, 137] on input "checkbox" at bounding box center [566, 140] width 6 height 6
checkbox input "true"
click at [666, 14] on span "×" at bounding box center [668, 12] width 4 height 10
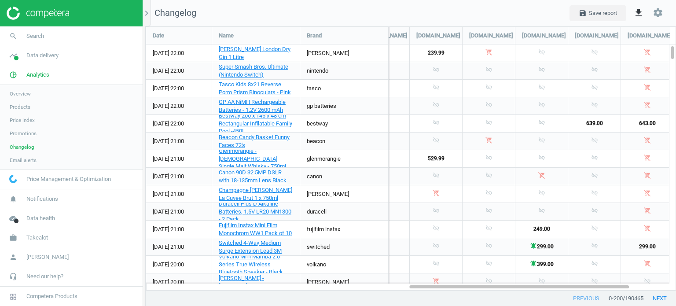
click at [33, 163] on link "Email alerts" at bounding box center [71, 160] width 143 height 13
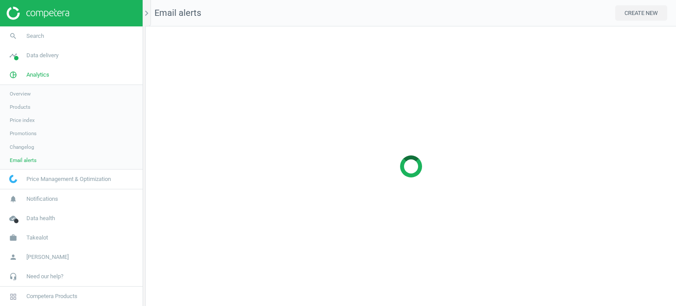
scroll to position [293, 544]
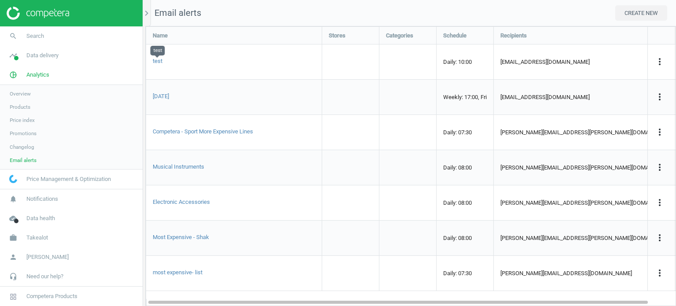
click at [155, 60] on span "test" at bounding box center [158, 61] width 10 height 7
click at [660, 60] on icon "more_vert" at bounding box center [660, 61] width 11 height 11
click at [587, 77] on link "Edit" at bounding box center [604, 77] width 121 height 14
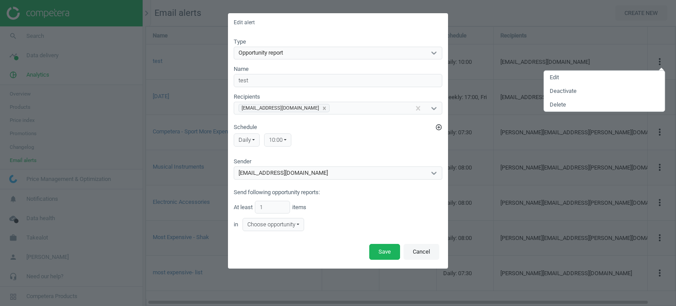
click at [420, 253] on button "Cancel" at bounding box center [422, 252] width 36 height 16
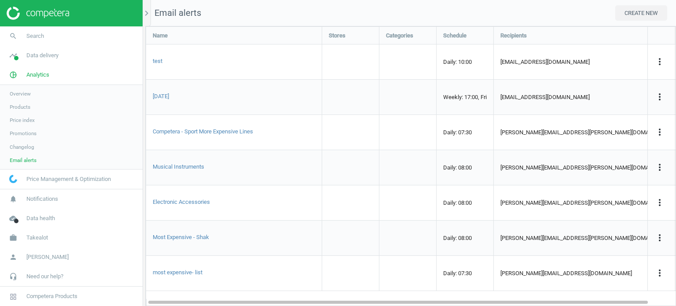
click at [43, 182] on span "Price Management & Optimization" at bounding box center [68, 179] width 85 height 8
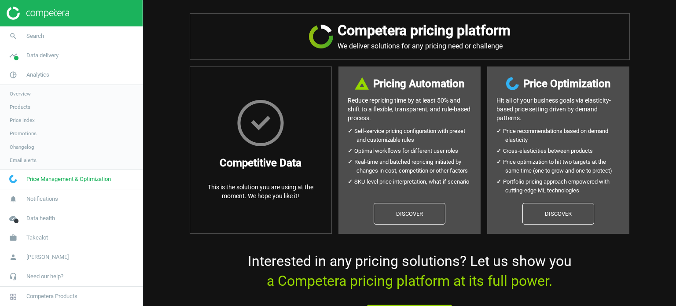
scroll to position [17, 0]
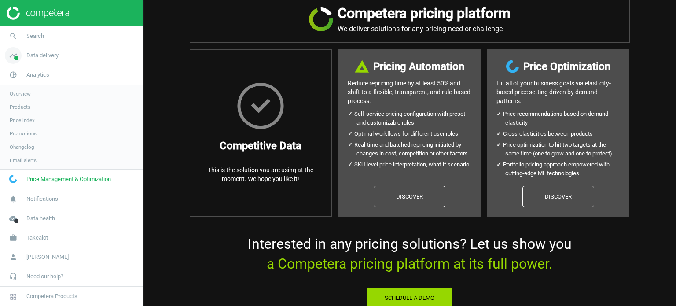
click at [39, 57] on span "Data delivery" at bounding box center [42, 56] width 32 height 8
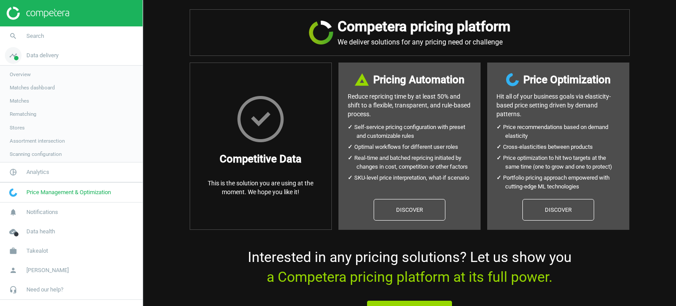
scroll to position [4, 0]
click at [25, 71] on span "Overview" at bounding box center [20, 74] width 21 height 7
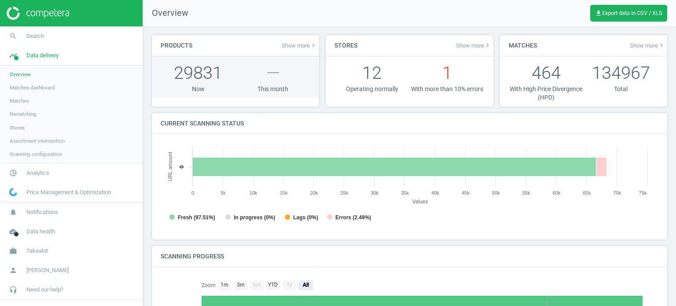
scroll to position [4, 4]
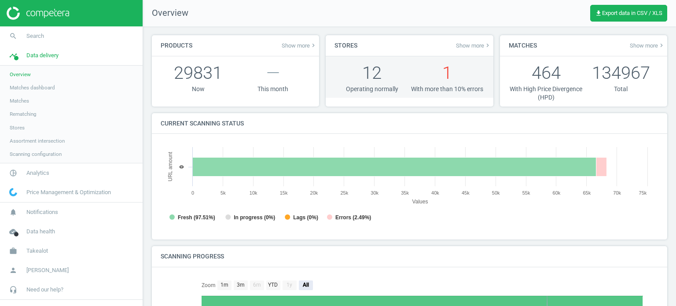
click at [446, 75] on p "1" at bounding box center [447, 73] width 75 height 24
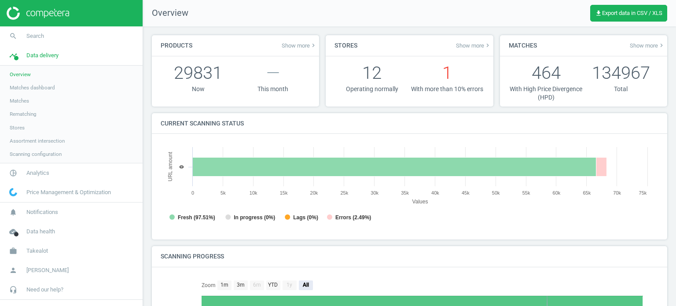
click at [466, 49] on span "Show more keyboard_arrow_right" at bounding box center [473, 45] width 35 height 7
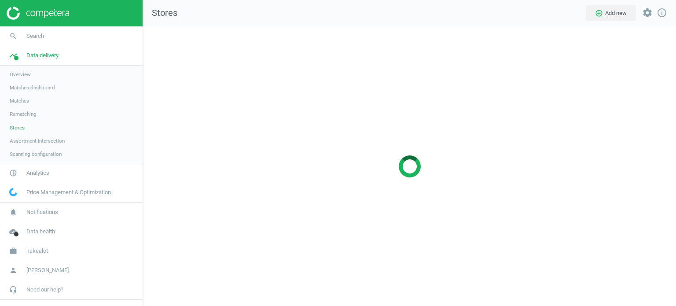
scroll to position [293, 547]
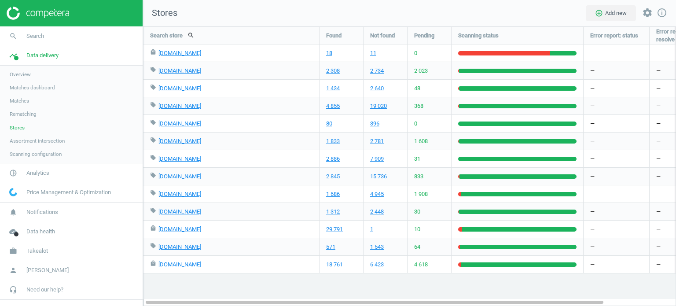
click at [18, 74] on span "Overview" at bounding box center [20, 74] width 21 height 7
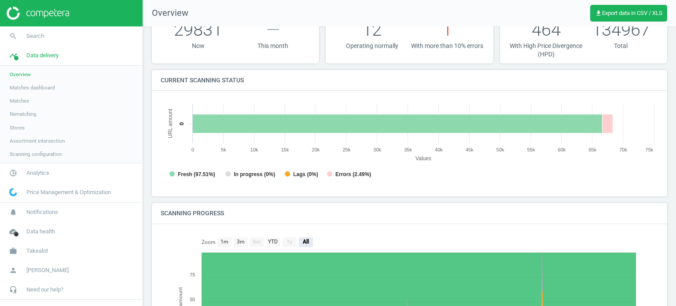
scroll to position [45, 0]
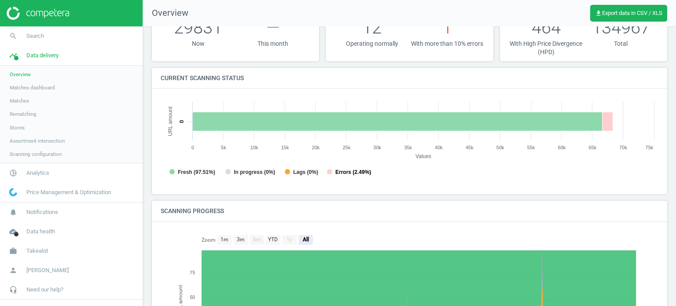
click at [349, 172] on tspan "Errors (2.49%)" at bounding box center [354, 172] width 36 height 6
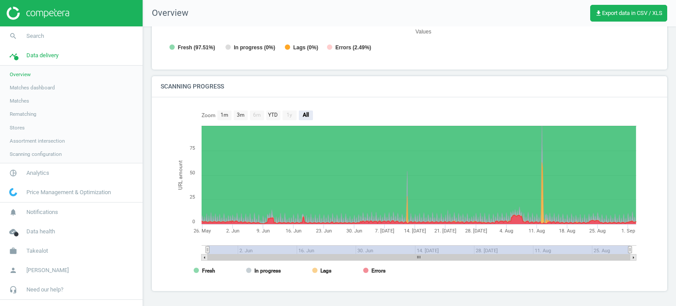
click at [37, 89] on span "Matches dashboard" at bounding box center [32, 87] width 45 height 7
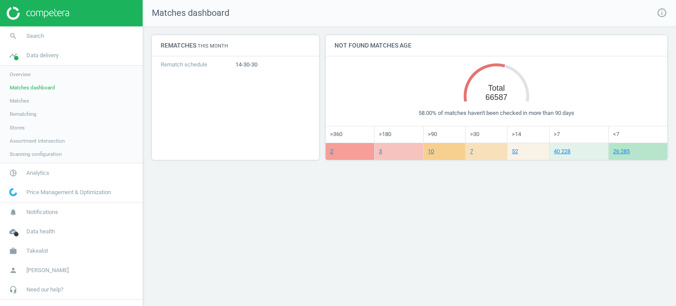
click at [17, 97] on span "Matches" at bounding box center [19, 100] width 19 height 7
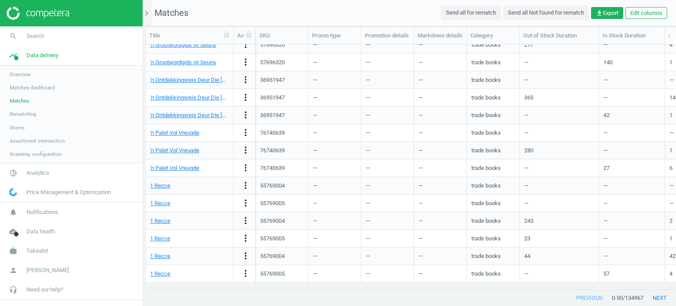
scroll to position [557, 0]
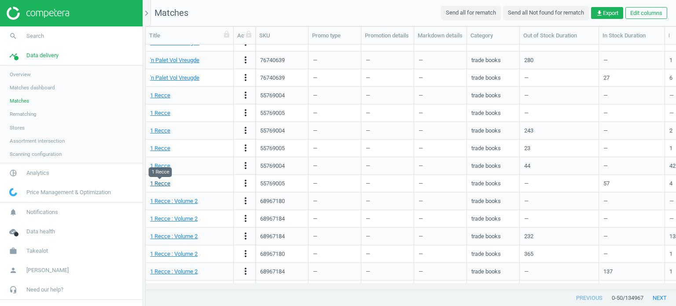
click at [162, 183] on link "1 Recce" at bounding box center [160, 183] width 20 height 7
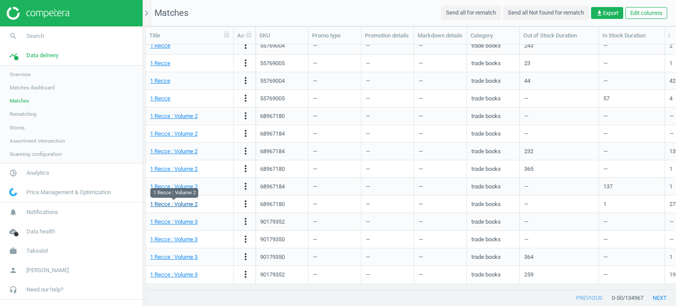
click at [182, 206] on link "1 Recce : Volume 2" at bounding box center [174, 204] width 48 height 7
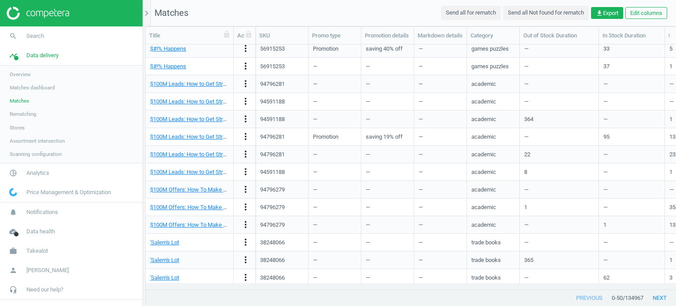
scroll to position [0, 0]
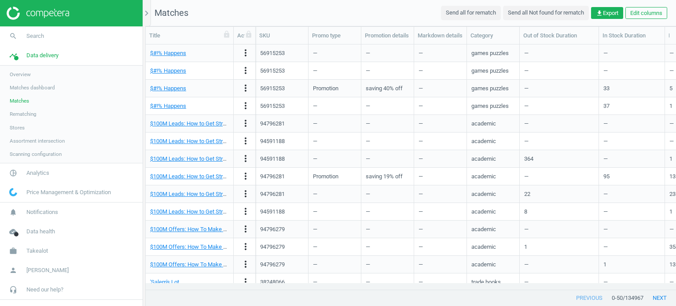
click at [29, 113] on span "Rematching" at bounding box center [23, 114] width 27 height 7
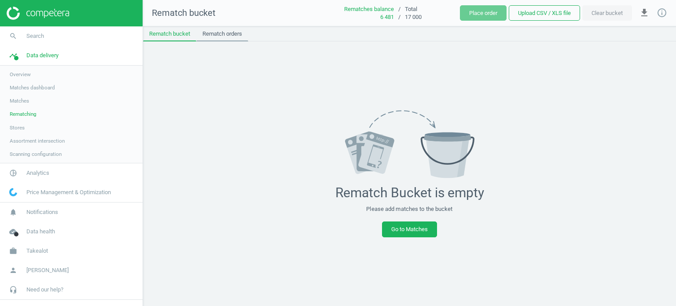
click at [218, 35] on link "Rematch orders" at bounding box center [222, 33] width 52 height 15
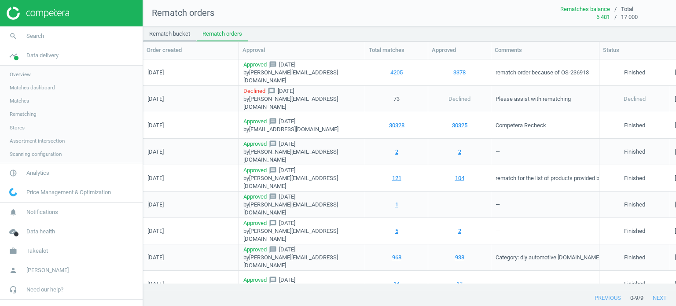
click at [169, 29] on link "Rematch bucket" at bounding box center [169, 33] width 53 height 15
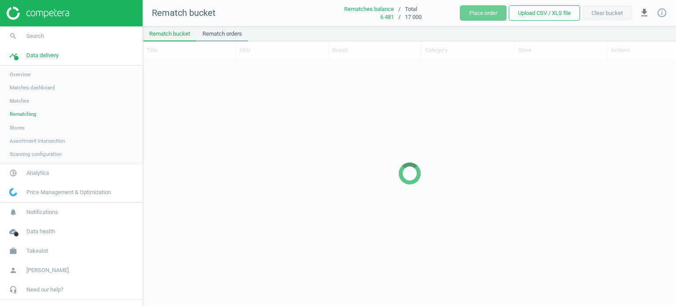
scroll to position [233, 527]
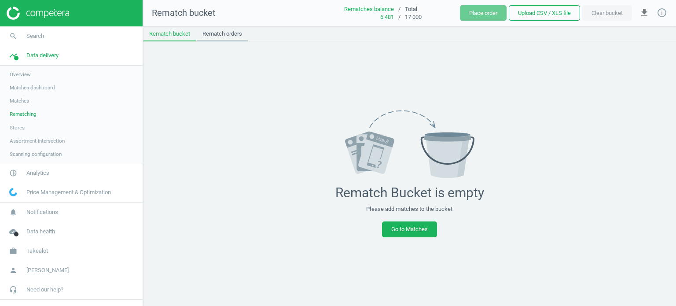
click at [211, 31] on link "Rematch orders" at bounding box center [222, 33] width 52 height 15
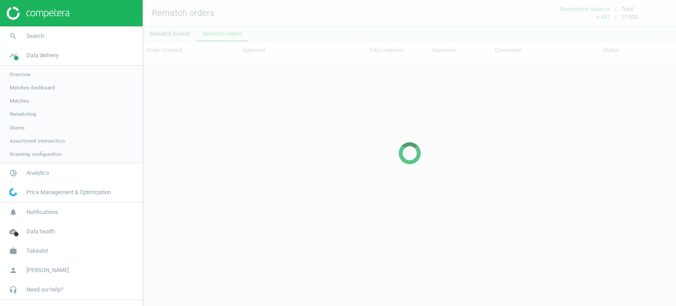
scroll to position [7, 7]
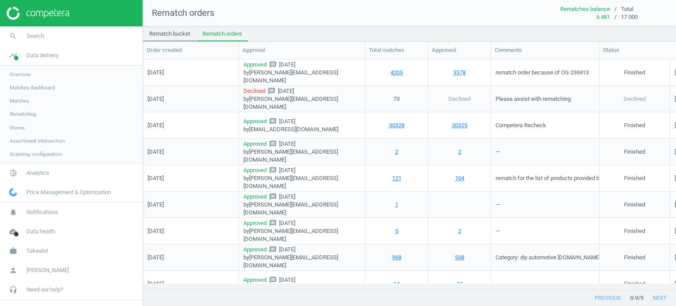
click at [170, 34] on link "Rematch bucket" at bounding box center [169, 33] width 53 height 15
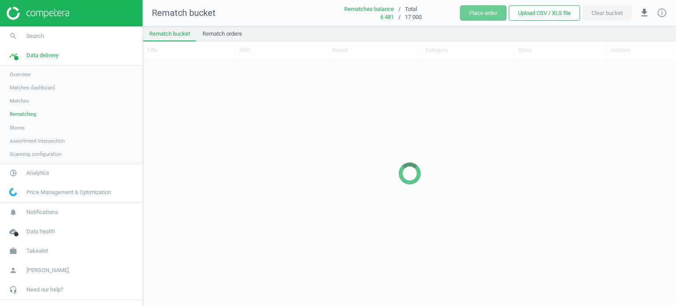
scroll to position [233, 527]
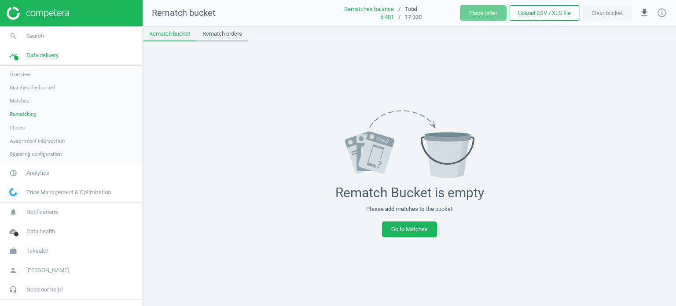
click at [210, 31] on link "Rematch orders" at bounding box center [222, 33] width 52 height 15
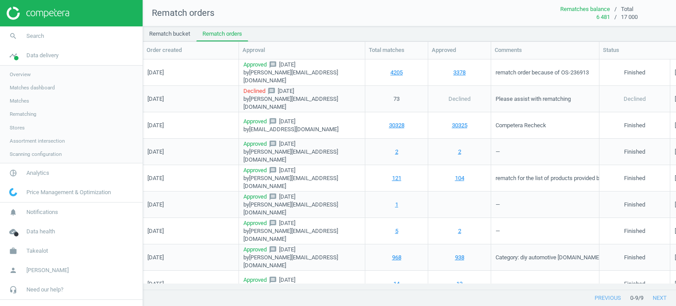
click at [14, 128] on span "Stores" at bounding box center [17, 127] width 15 height 7
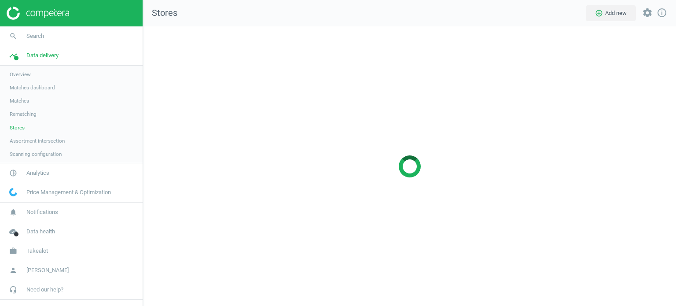
scroll to position [293, 547]
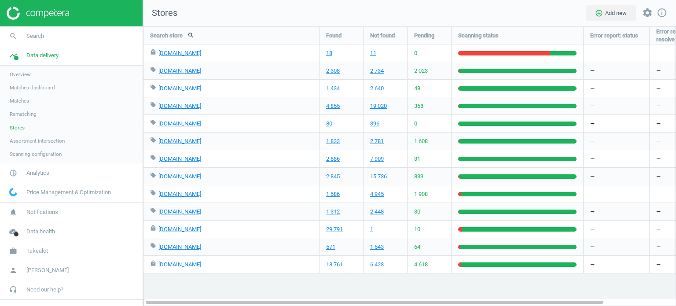
click at [48, 139] on span "Assortment intersection" at bounding box center [37, 140] width 55 height 7
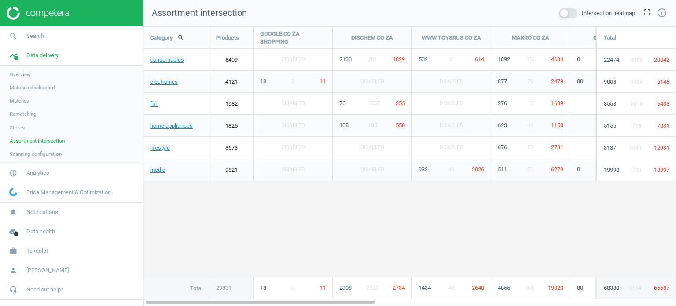
scroll to position [293, 547]
click at [375, 101] on span "1557" at bounding box center [374, 103] width 12 height 7
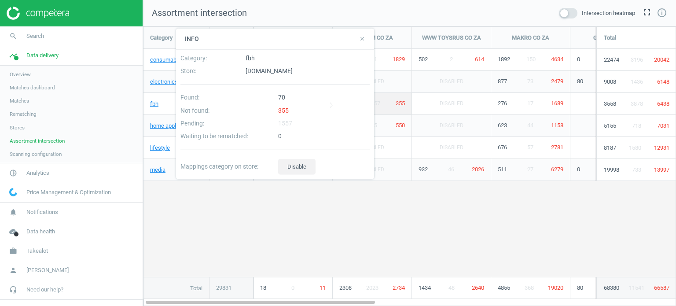
click at [361, 37] on icon "close" at bounding box center [362, 39] width 6 height 6
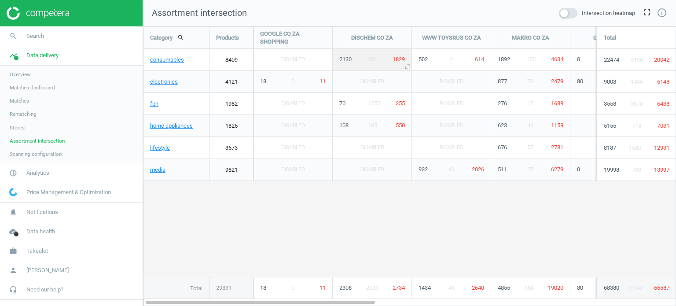
click at [373, 58] on span "281" at bounding box center [372, 59] width 9 height 7
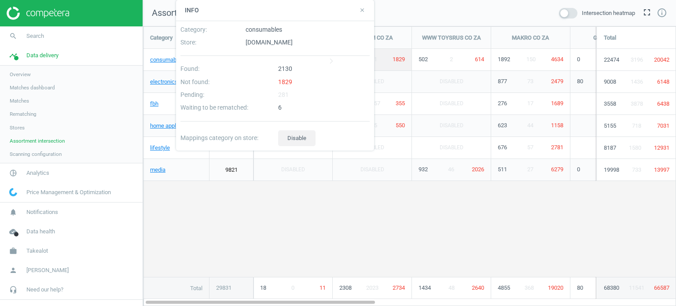
click at [365, 12] on h4 "Info" at bounding box center [275, 10] width 198 height 21
click at [360, 11] on icon "close" at bounding box center [362, 10] width 6 height 6
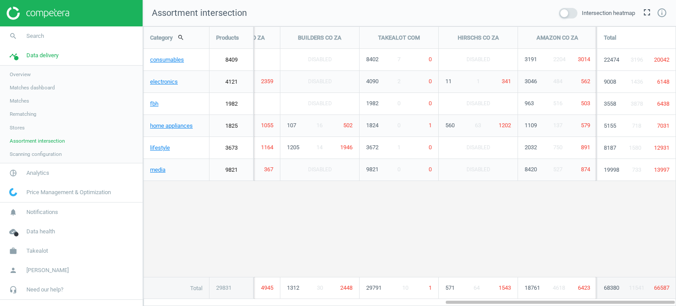
click at [636, 78] on span "1436" at bounding box center [637, 82] width 12 height 8
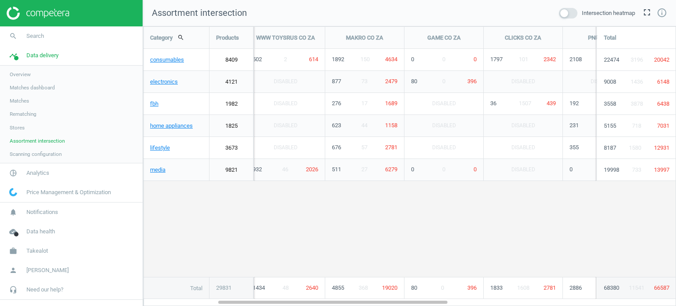
click at [54, 155] on span "Scanning configuration" at bounding box center [36, 154] width 52 height 7
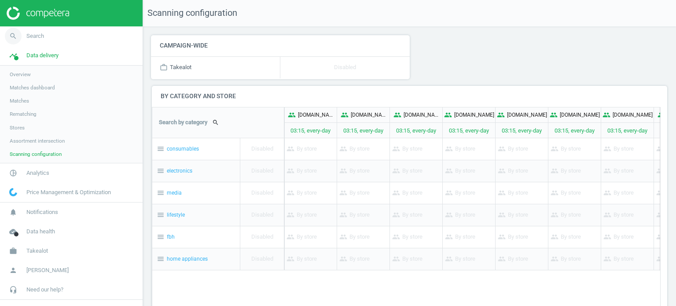
click at [43, 33] on span "Search" at bounding box center [35, 36] width 18 height 8
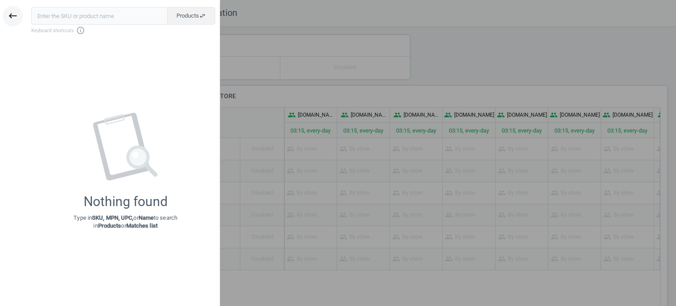
click at [16, 15] on icon "keyboard_backspace" at bounding box center [12, 16] width 11 height 11
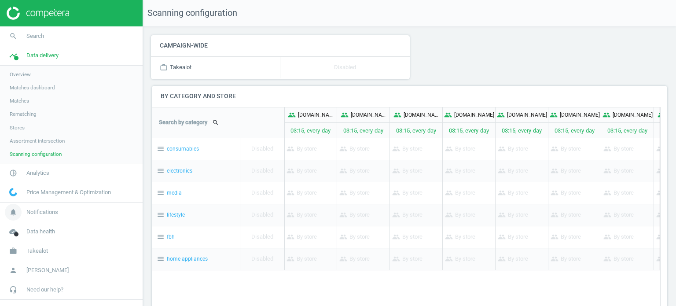
click at [41, 215] on span "Notifications" at bounding box center [42, 212] width 32 height 8
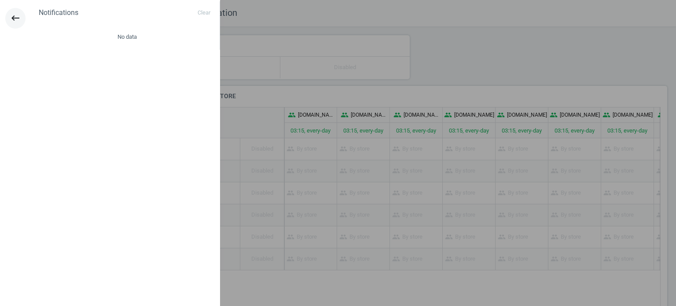
click at [13, 14] on icon "keyboard_backspace" at bounding box center [15, 18] width 11 height 11
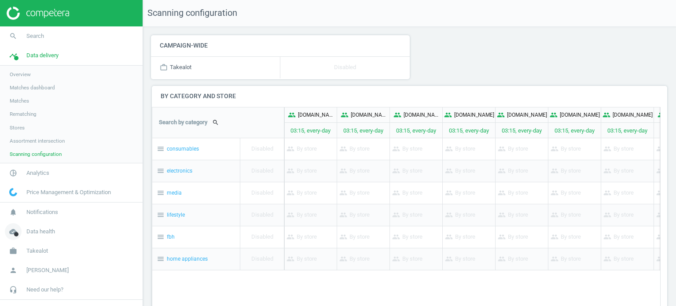
click at [48, 230] on span "Data health" at bounding box center [40, 232] width 29 height 8
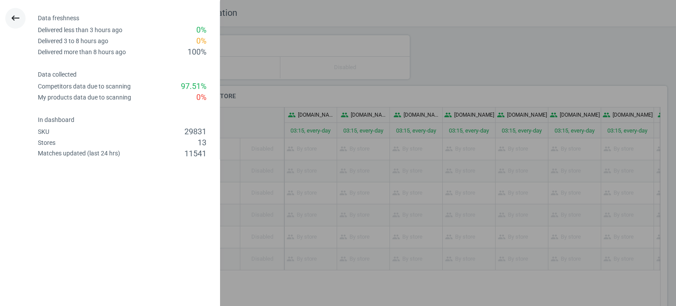
click at [14, 15] on icon "keyboard_backspace" at bounding box center [15, 18] width 11 height 11
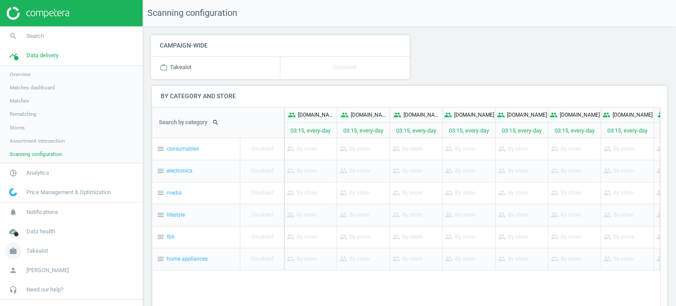
click at [37, 251] on span "Takealot" at bounding box center [37, 251] width 22 height 8
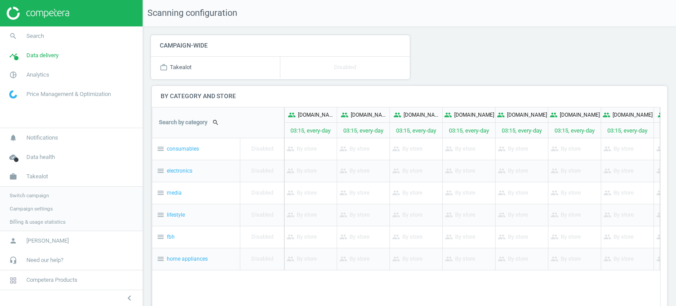
click at [34, 207] on span "Campaign settings" at bounding box center [31, 208] width 43 height 7
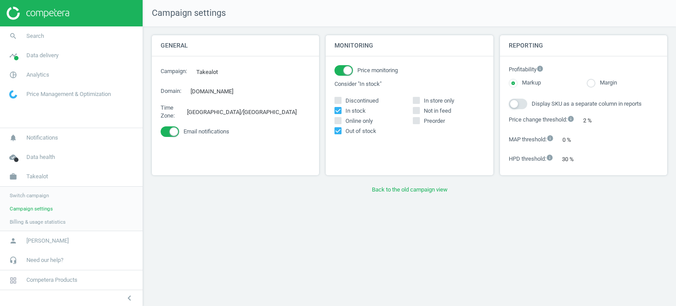
click at [49, 223] on span "Billing & usage statistics" at bounding box center [38, 221] width 56 height 7
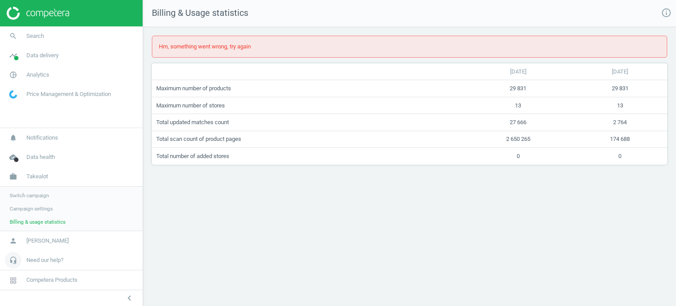
click at [38, 262] on span "Need our help?" at bounding box center [44, 260] width 37 height 8
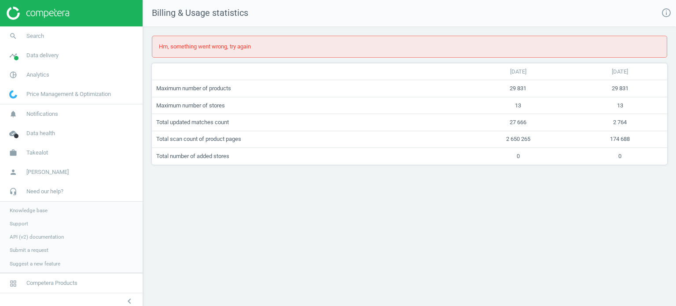
click at [32, 209] on span "Knowledge base" at bounding box center [29, 210] width 38 height 7
click at [14, 222] on span "Support" at bounding box center [19, 223] width 18 height 7
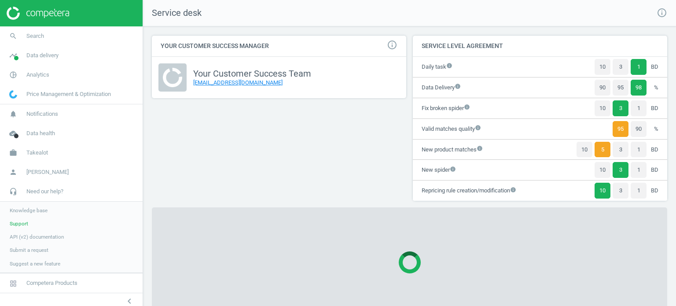
scroll to position [18, 0]
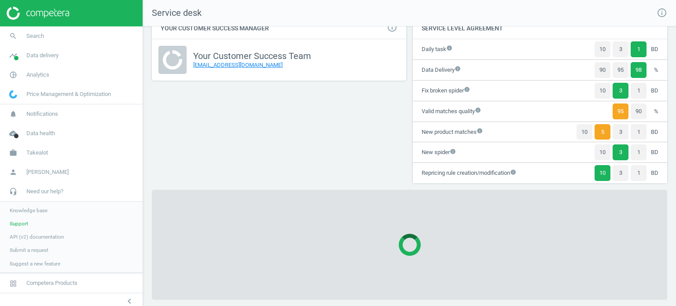
click at [35, 237] on span "API (v2) documentation" at bounding box center [37, 236] width 54 height 7
click at [33, 250] on span "Submit a request" at bounding box center [29, 250] width 39 height 7
click at [35, 262] on span "Suggest a new feature" at bounding box center [35, 263] width 51 height 7
click at [54, 283] on span "Competera Products" at bounding box center [51, 283] width 51 height 8
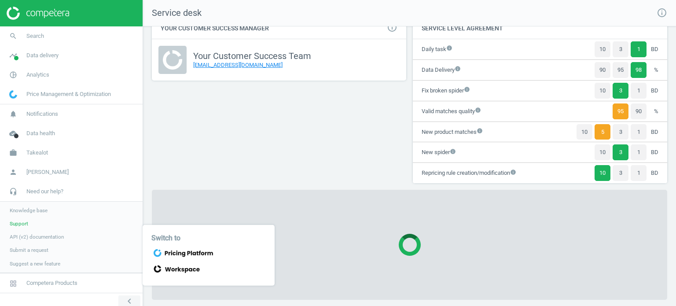
click at [127, 297] on icon "chevron_left" at bounding box center [129, 301] width 11 height 11
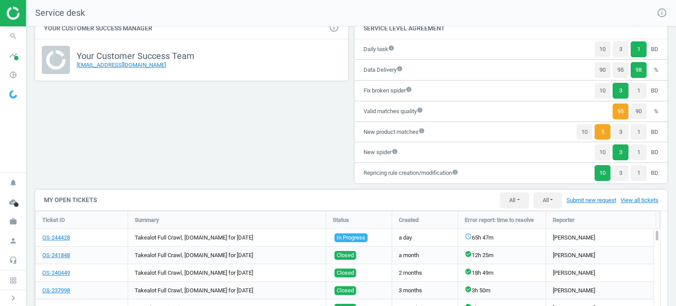
scroll to position [278, 639]
